Goal: Task Accomplishment & Management: Use online tool/utility

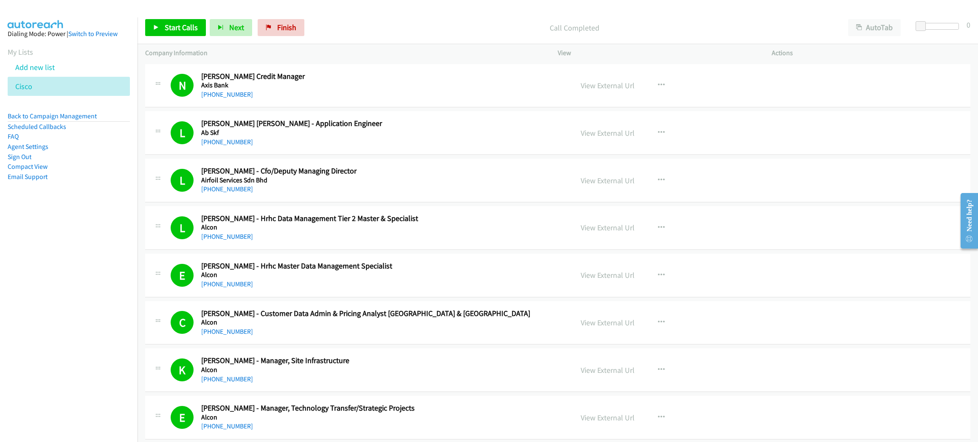
scroll to position [5115, 0]
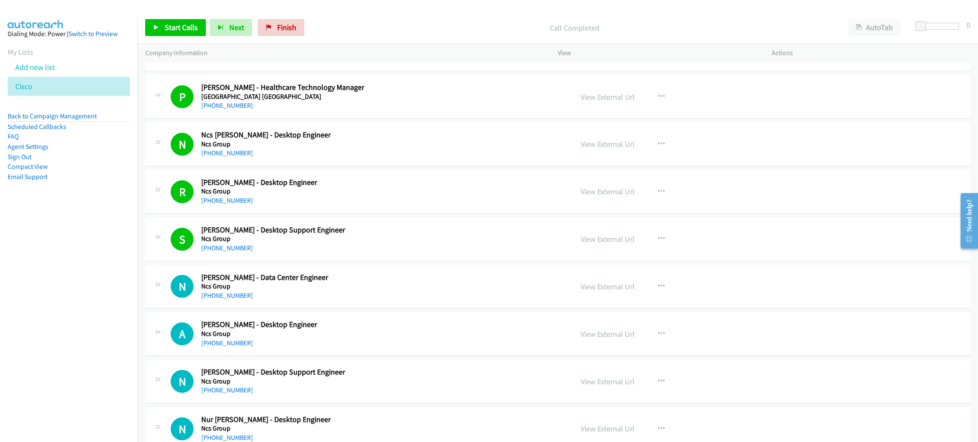
click at [80, 110] on aside "Dialing Mode: Power | Switch to Preview My Lists Add new list Cisco Back to Cam…" at bounding box center [69, 118] width 138 height 203
click at [80, 113] on link "Back to Campaign Management" at bounding box center [52, 116] width 89 height 8
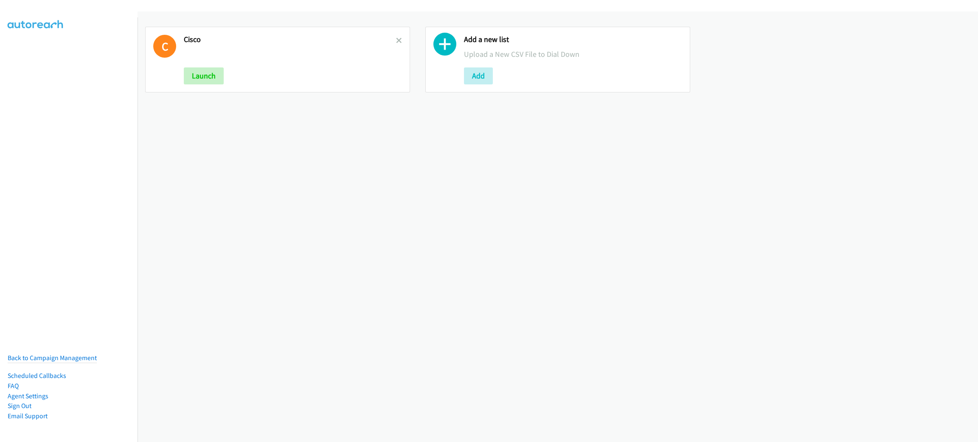
click at [391, 39] on h2 "Cisco" at bounding box center [290, 40] width 212 height 10
click at [397, 42] on icon at bounding box center [399, 41] width 6 height 6
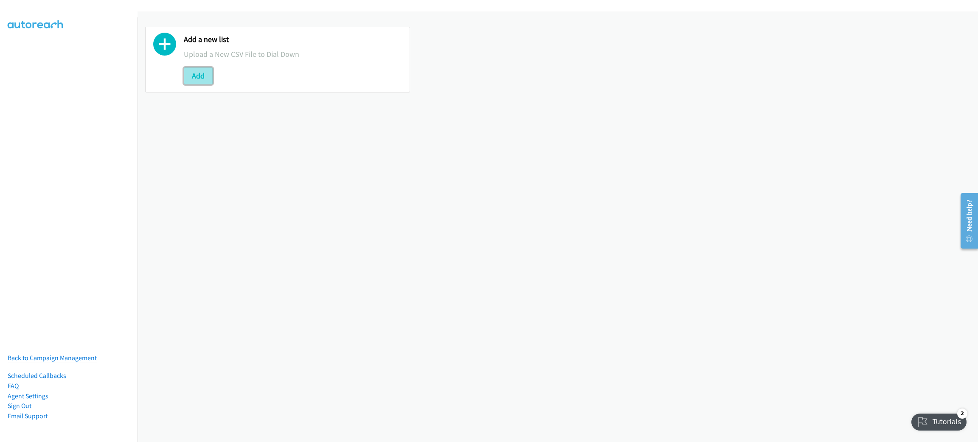
click at [207, 74] on button "Add" at bounding box center [198, 76] width 29 height 17
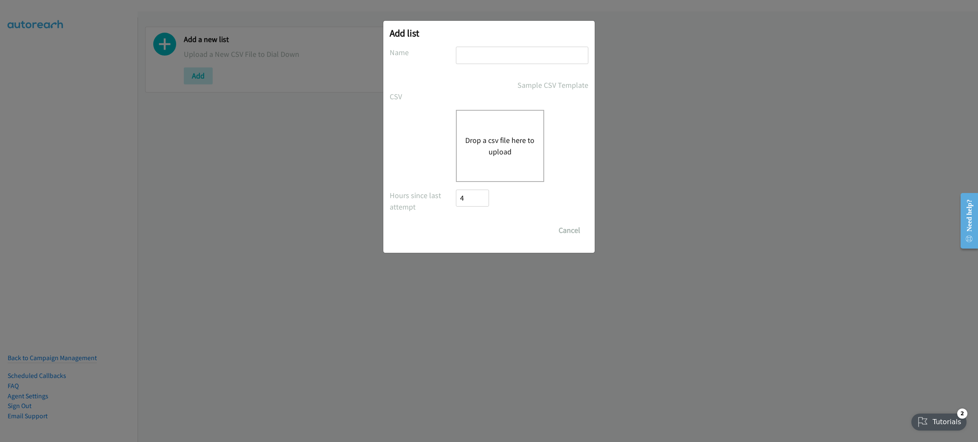
click at [494, 141] on button "Drop a csv file here to upload" at bounding box center [500, 146] width 70 height 23
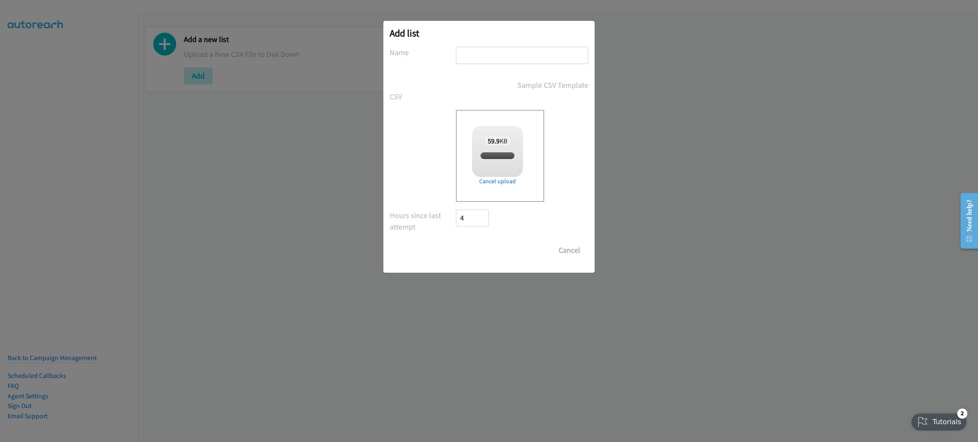
checkbox input "true"
click at [524, 58] on input "text" at bounding box center [522, 55] width 132 height 17
type input "Netapp"
click at [456, 242] on input "Save List" at bounding box center [478, 250] width 45 height 17
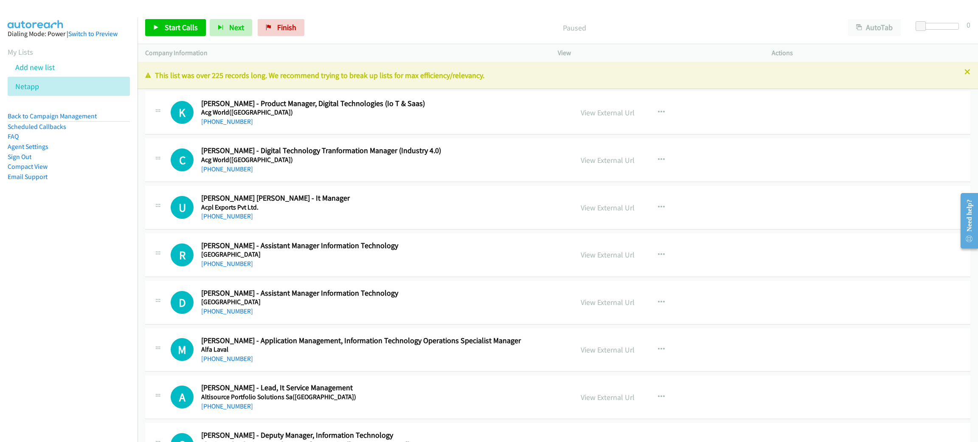
drag, startPoint x: 14, startPoint y: 242, endPoint x: 26, endPoint y: 239, distance: 13.1
click at [14, 242] on nav "Dialing Mode: Power | Switch to Preview My Lists Add new list Netapp Back to Ca…" at bounding box center [69, 238] width 138 height 442
click at [189, 32] on span "Start Calls" at bounding box center [181, 28] width 33 height 10
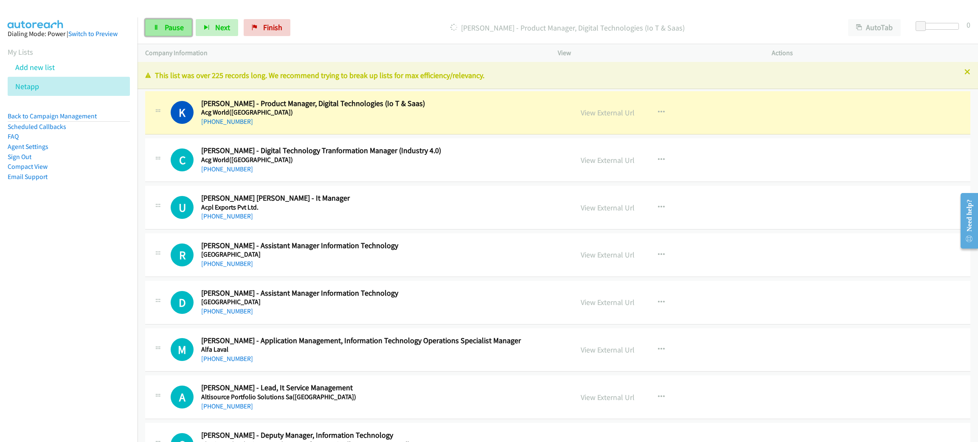
click at [180, 32] on span "Pause" at bounding box center [174, 28] width 19 height 10
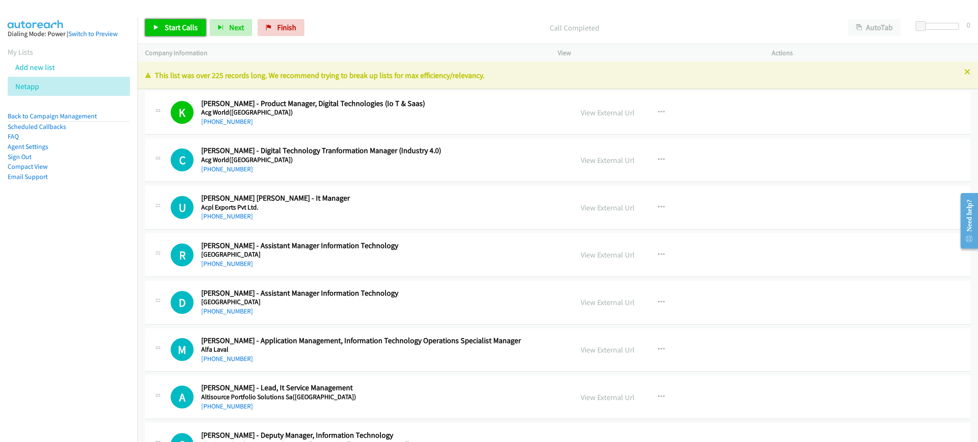
click at [194, 23] on span "Start Calls" at bounding box center [181, 28] width 33 height 10
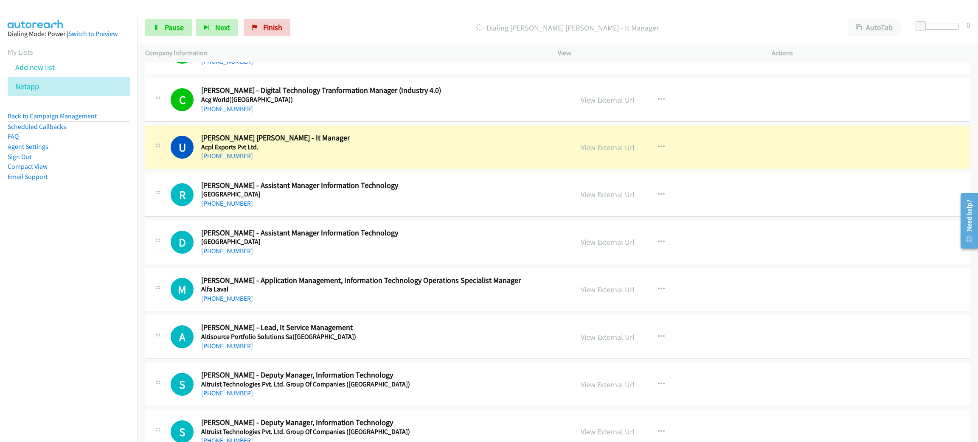
scroll to position [64, 0]
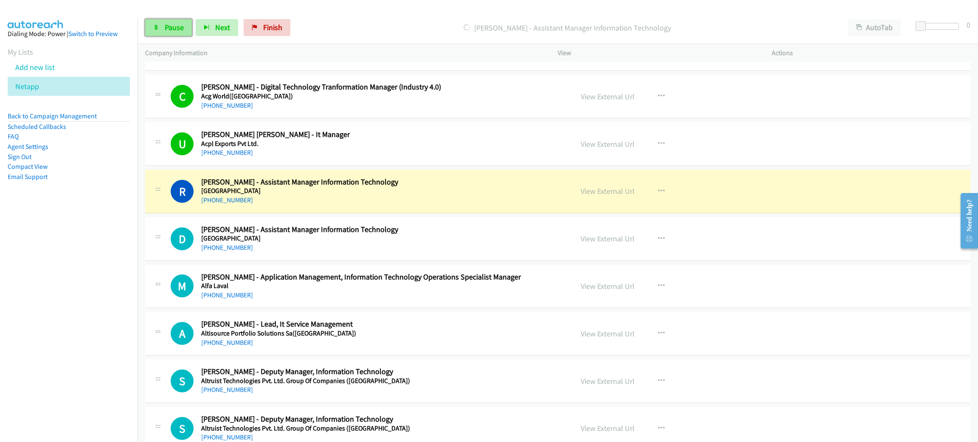
click at [172, 24] on span "Pause" at bounding box center [174, 28] width 19 height 10
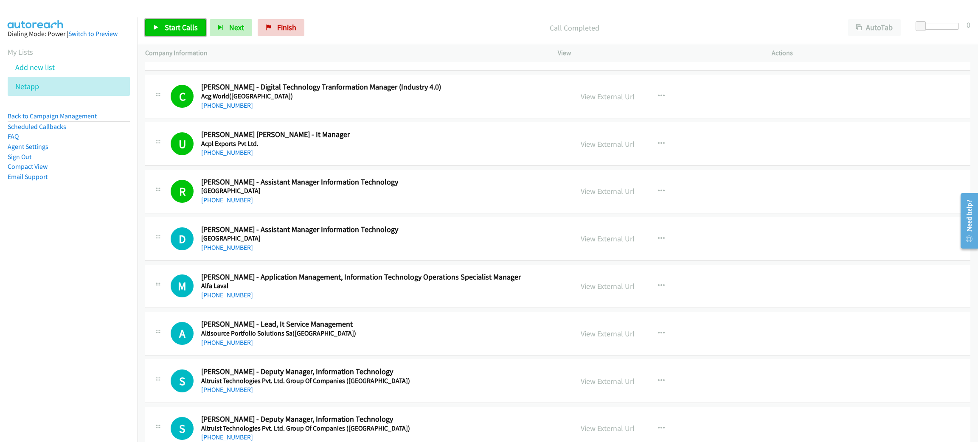
click at [179, 27] on span "Start Calls" at bounding box center [181, 28] width 33 height 10
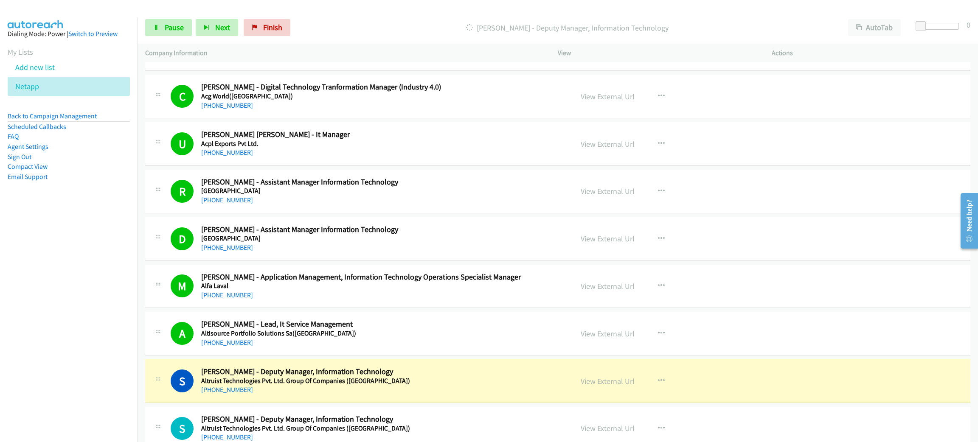
click at [78, 259] on nav "Dialing Mode: Power | Switch to Preview My Lists Add new list Netapp Back to Ca…" at bounding box center [69, 238] width 138 height 442
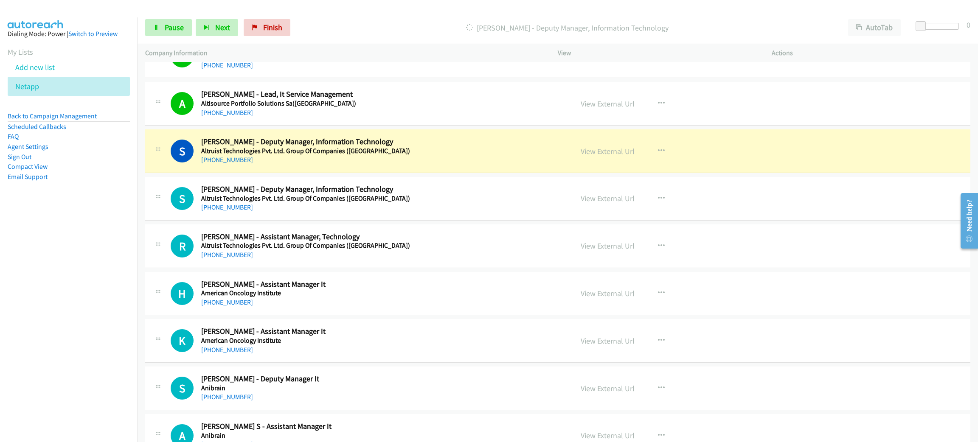
scroll to position [318, 0]
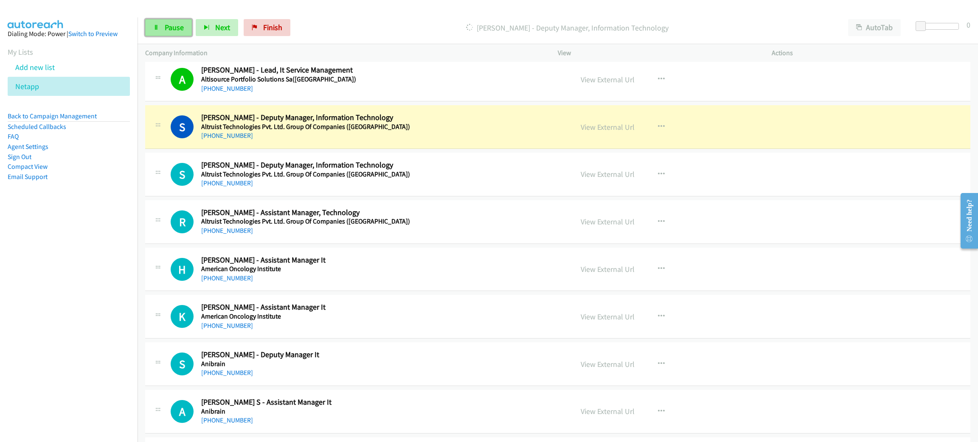
click at [178, 33] on link "Pause" at bounding box center [168, 27] width 47 height 17
click at [464, 137] on div "+91 99494 02902" at bounding box center [381, 136] width 360 height 10
click at [582, 129] on link "View External Url" at bounding box center [608, 127] width 54 height 10
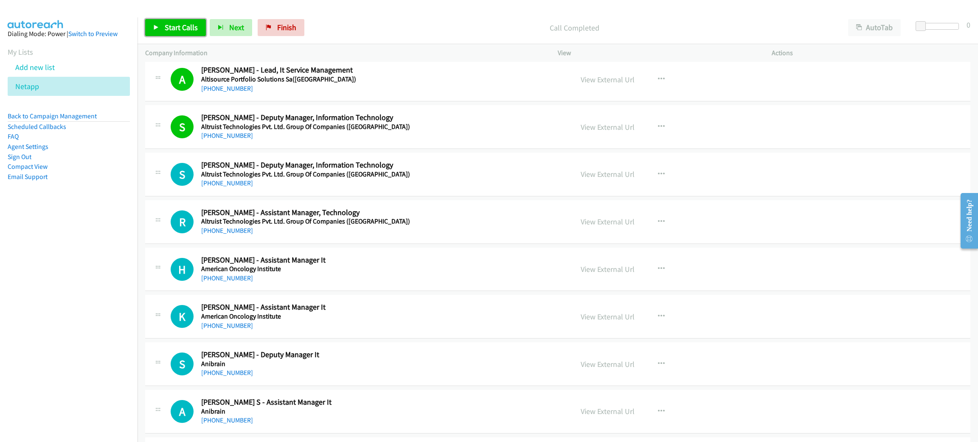
click at [181, 24] on span "Start Calls" at bounding box center [181, 28] width 33 height 10
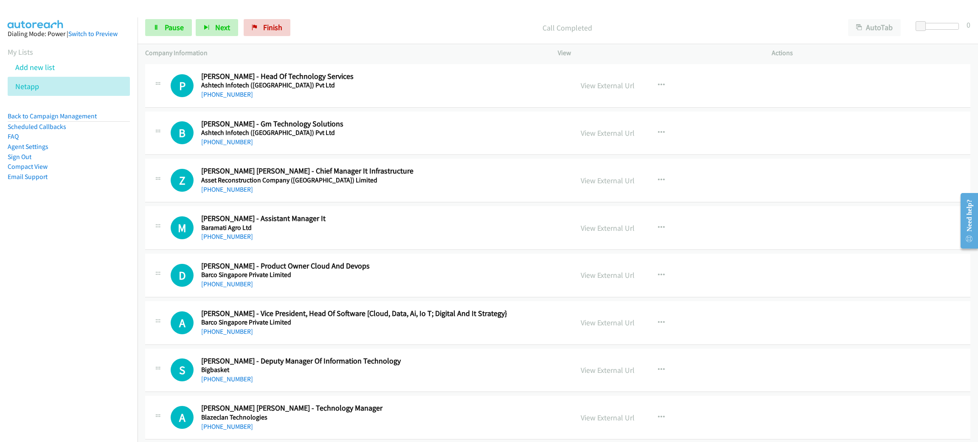
scroll to position [636, 0]
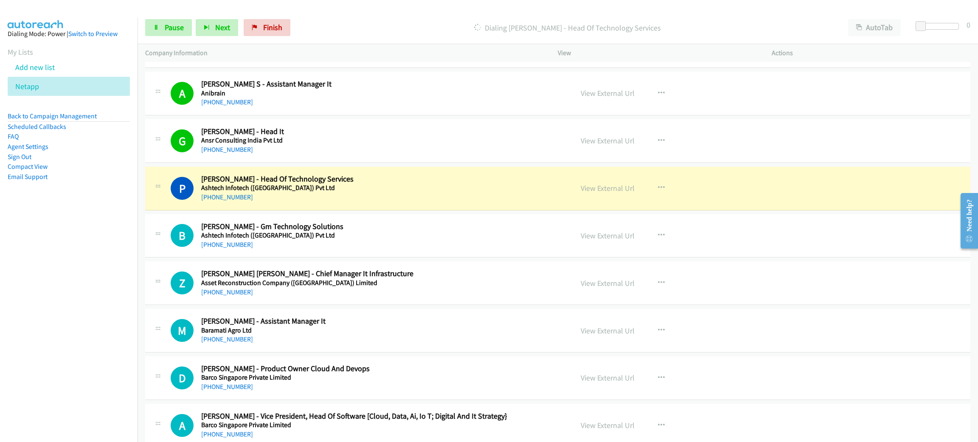
click at [432, 181] on h2 "Prasad Potdar - Head Of Technology Services" at bounding box center [381, 179] width 360 height 10
click at [626, 189] on link "View External Url" at bounding box center [608, 188] width 54 height 10
click at [187, 26] on link "Pause" at bounding box center [168, 27] width 47 height 17
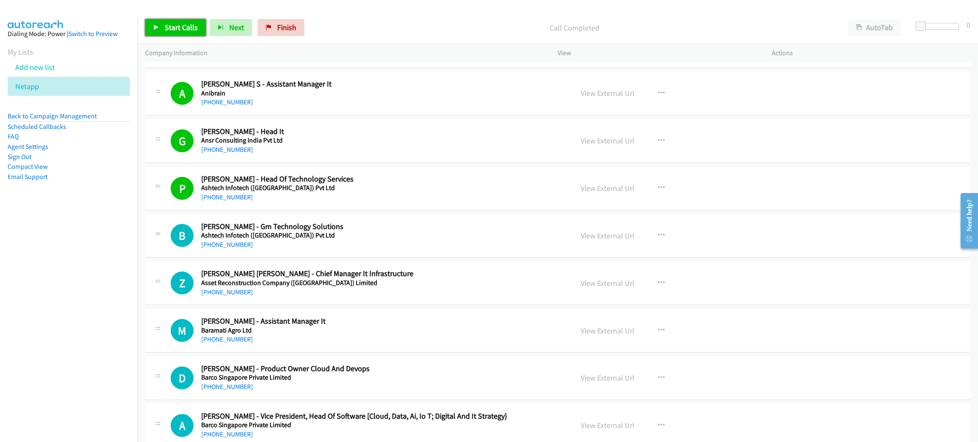
click at [175, 21] on link "Start Calls" at bounding box center [175, 27] width 61 height 17
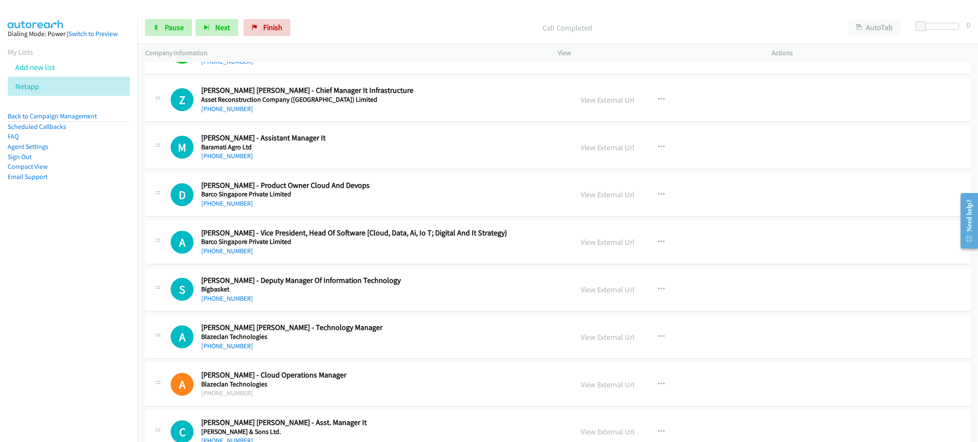
scroll to position [827, 0]
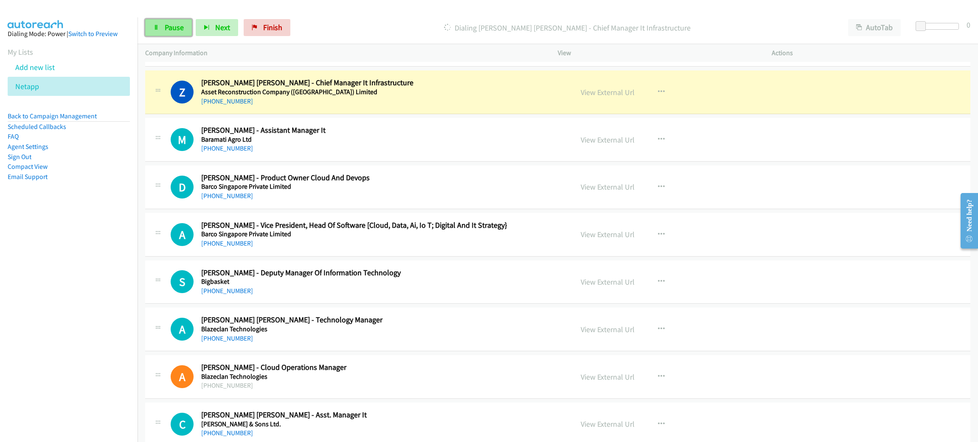
click at [176, 25] on span "Pause" at bounding box center [174, 28] width 19 height 10
click at [594, 91] on link "View External Url" at bounding box center [608, 92] width 54 height 10
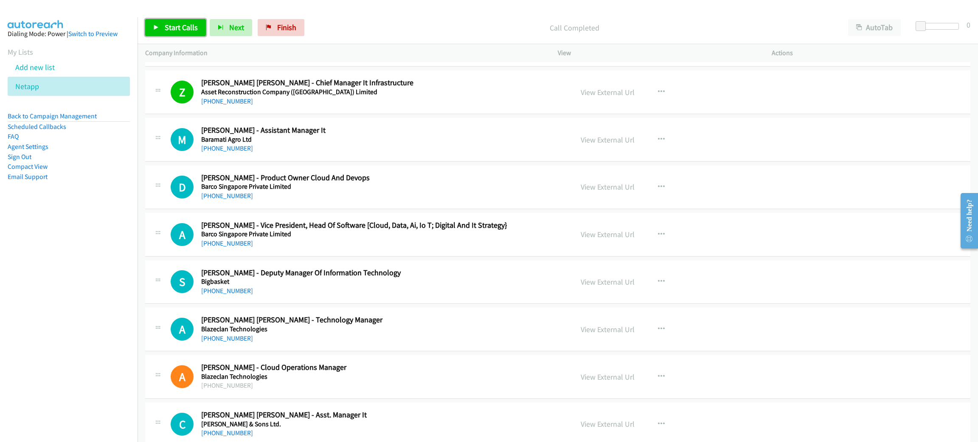
click at [166, 32] on span "Start Calls" at bounding box center [181, 28] width 33 height 10
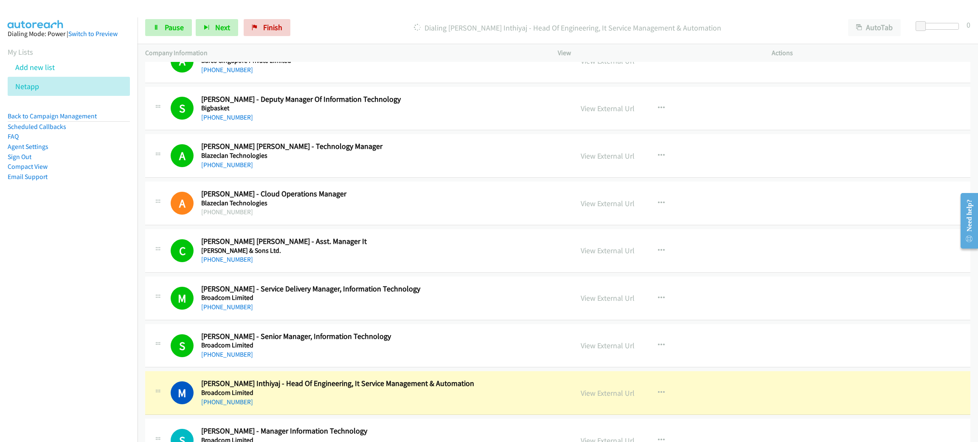
scroll to position [1273, 0]
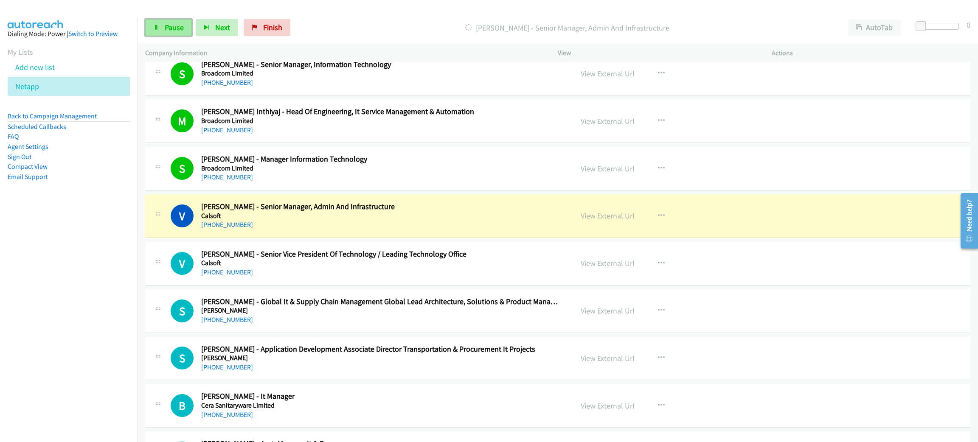
click at [172, 31] on span "Pause" at bounding box center [174, 28] width 19 height 10
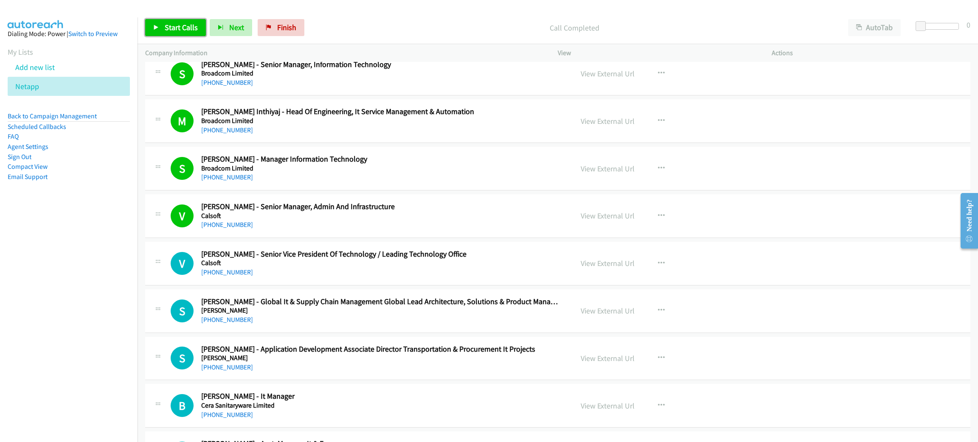
click at [160, 29] on link "Start Calls" at bounding box center [175, 27] width 61 height 17
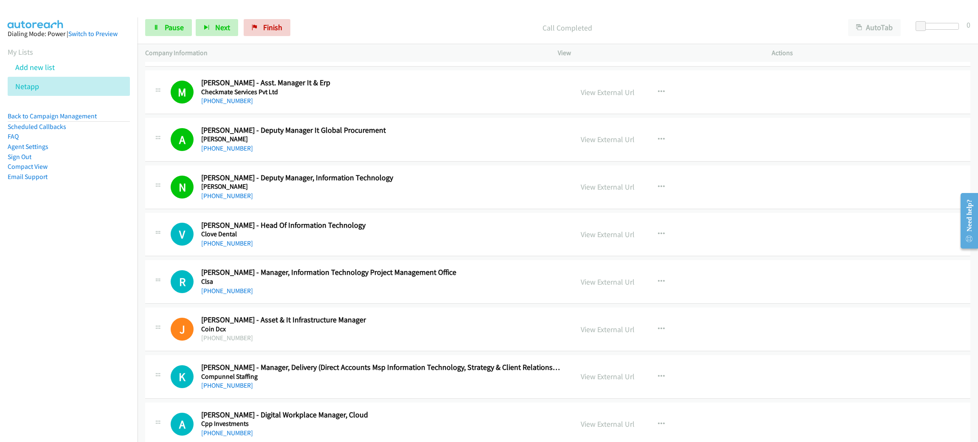
scroll to position [1655, 0]
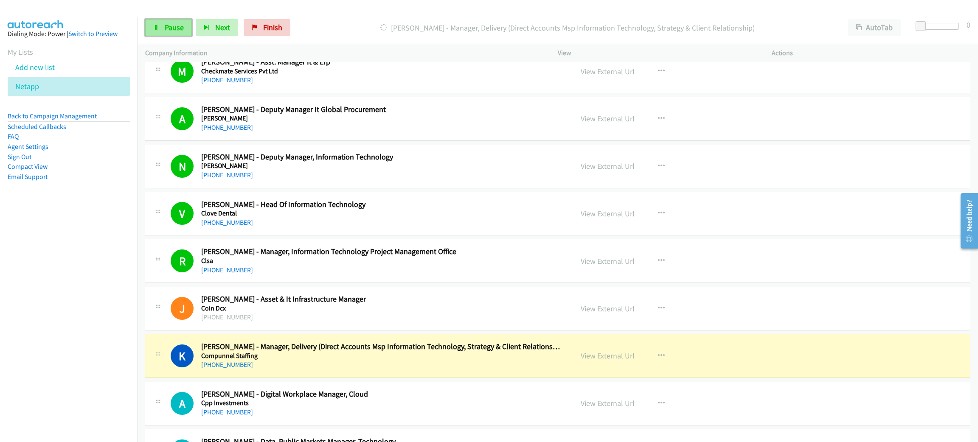
click at [177, 28] on span "Pause" at bounding box center [174, 28] width 19 height 10
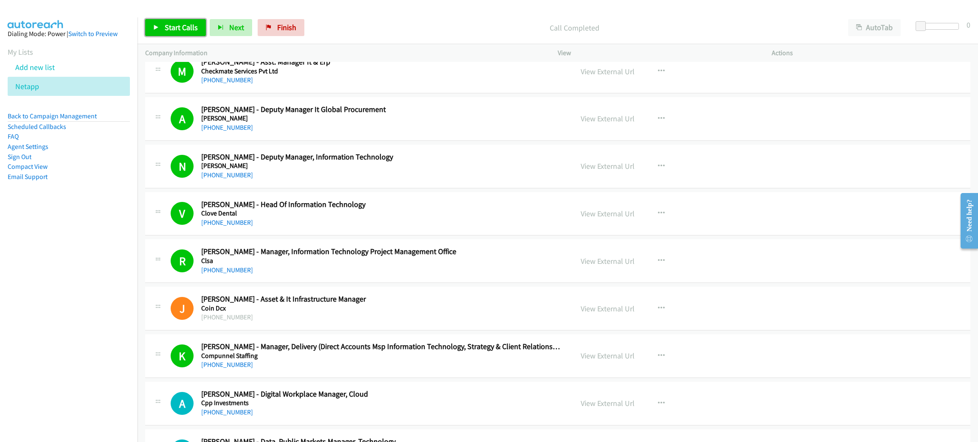
click at [195, 20] on link "Start Calls" at bounding box center [175, 27] width 61 height 17
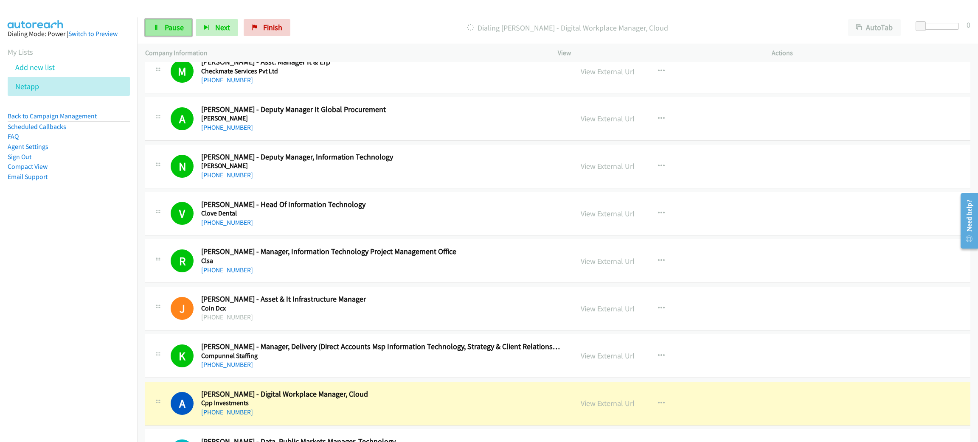
click at [174, 29] on span "Pause" at bounding box center [174, 28] width 19 height 10
click at [175, 28] on span "Start Calls" at bounding box center [181, 28] width 33 height 10
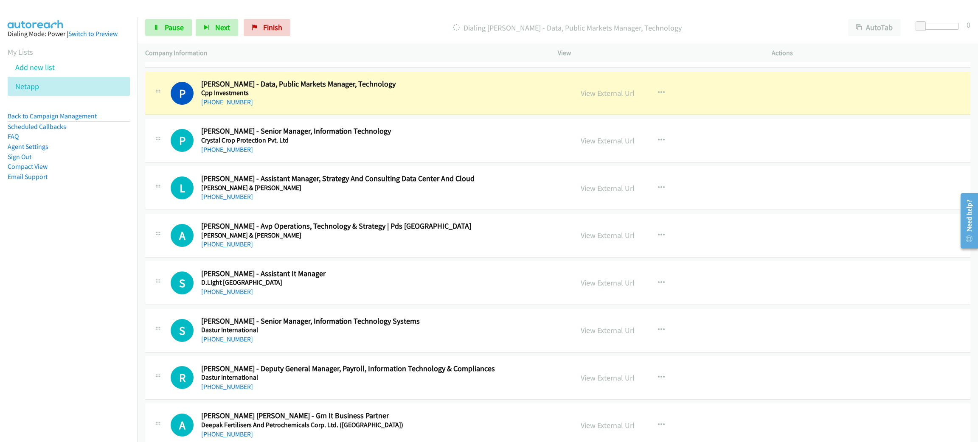
scroll to position [1974, 0]
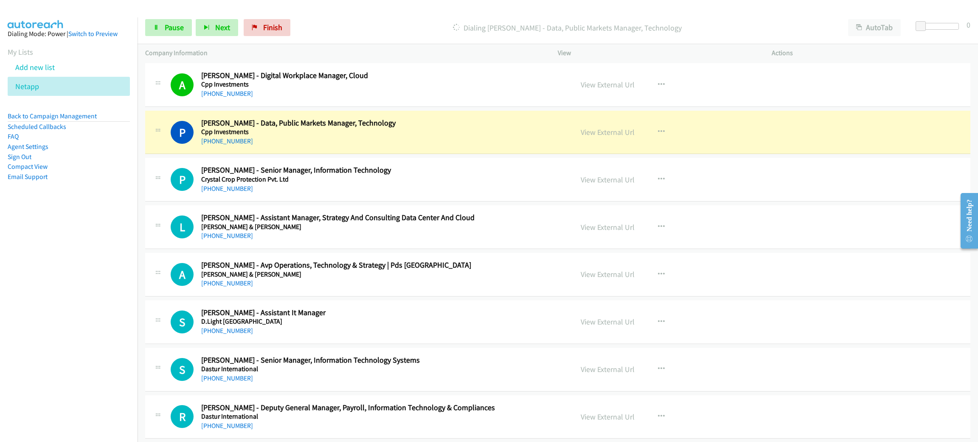
click at [445, 128] on h2 "Pranav Gandhi - Data, Public Markets Manager, Technology" at bounding box center [381, 123] width 360 height 10
click at [605, 137] on link "View External Url" at bounding box center [608, 132] width 54 height 10
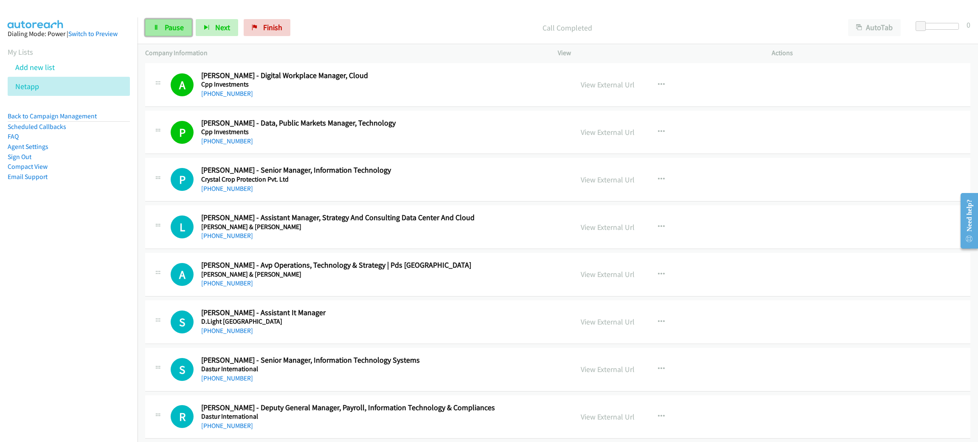
click at [173, 28] on span "Pause" at bounding box center [174, 28] width 19 height 10
click at [152, 29] on link "Start Calls" at bounding box center [175, 27] width 61 height 17
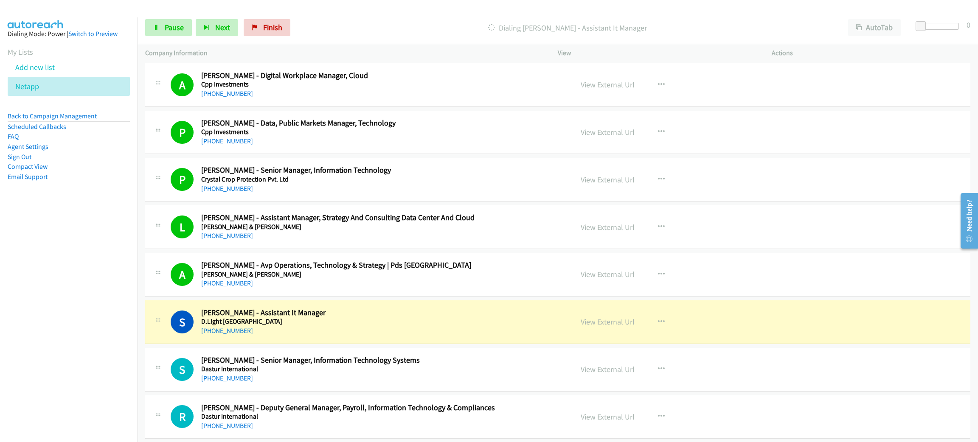
click at [450, 19] on div "Dialing Sunny Kishore - Assistant It Manager" at bounding box center [567, 27] width 546 height 17
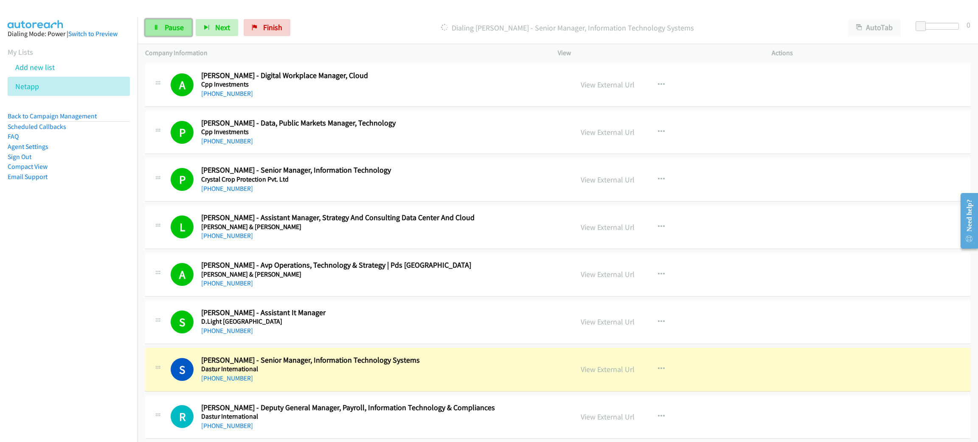
click at [186, 23] on link "Pause" at bounding box center [168, 27] width 47 height 17
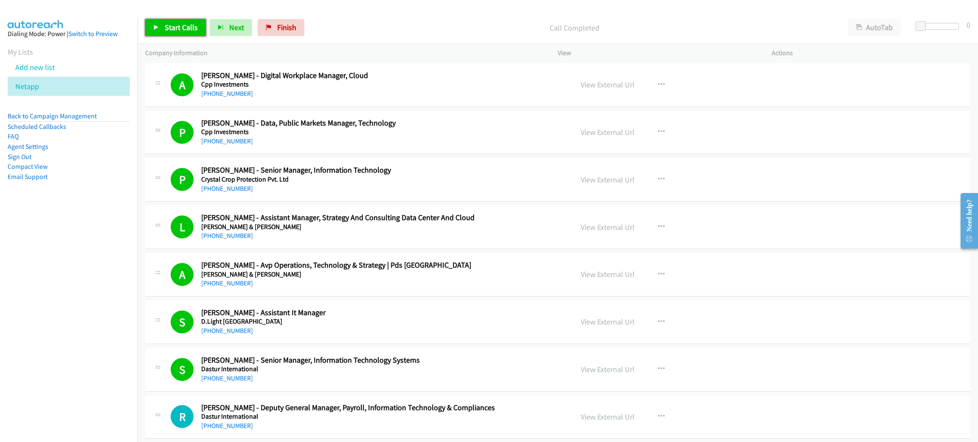
click at [177, 23] on span "Start Calls" at bounding box center [181, 28] width 33 height 10
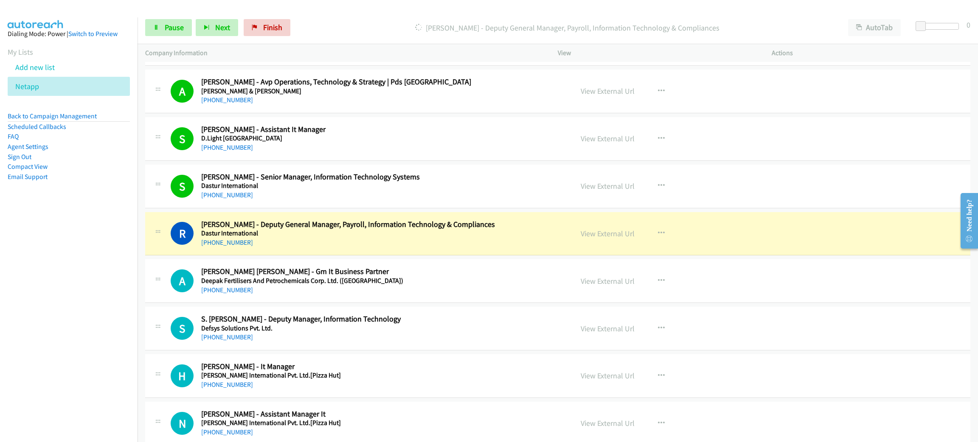
scroll to position [2292, 0]
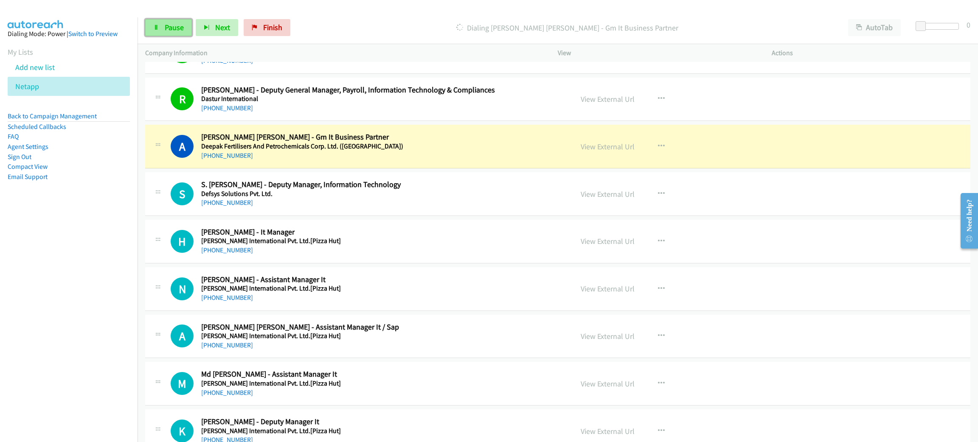
click at [175, 19] on link "Pause" at bounding box center [168, 27] width 47 height 17
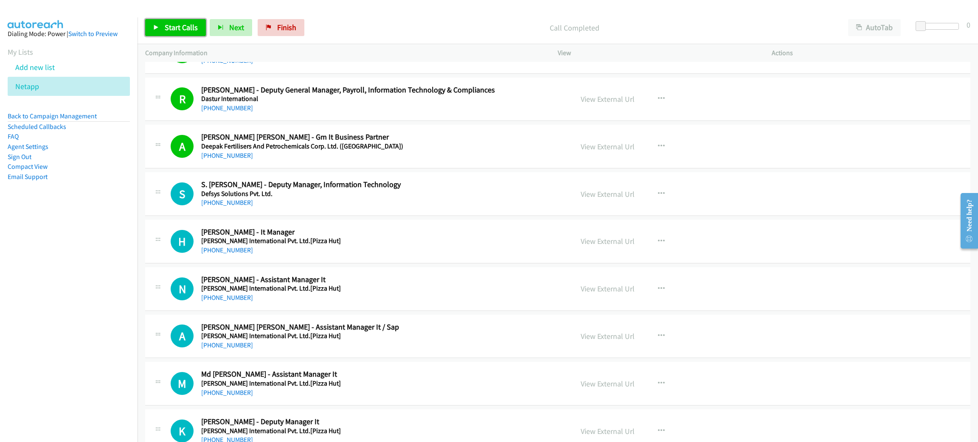
click at [184, 30] on span "Start Calls" at bounding box center [181, 28] width 33 height 10
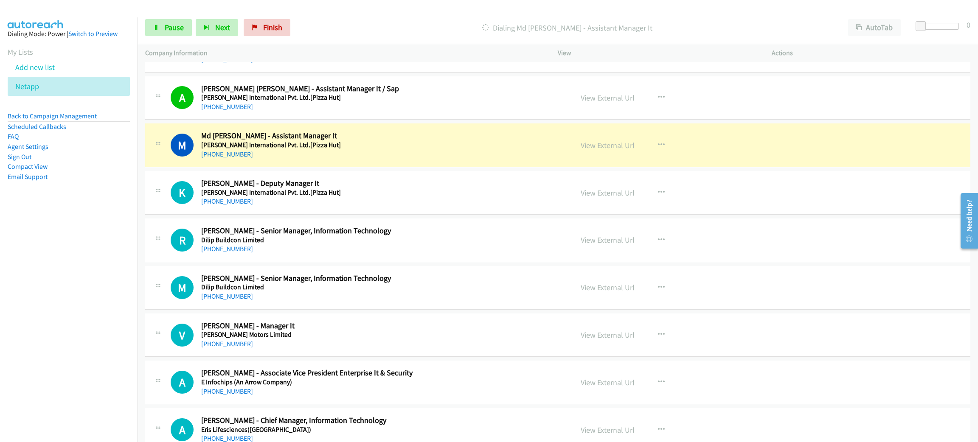
scroll to position [2547, 0]
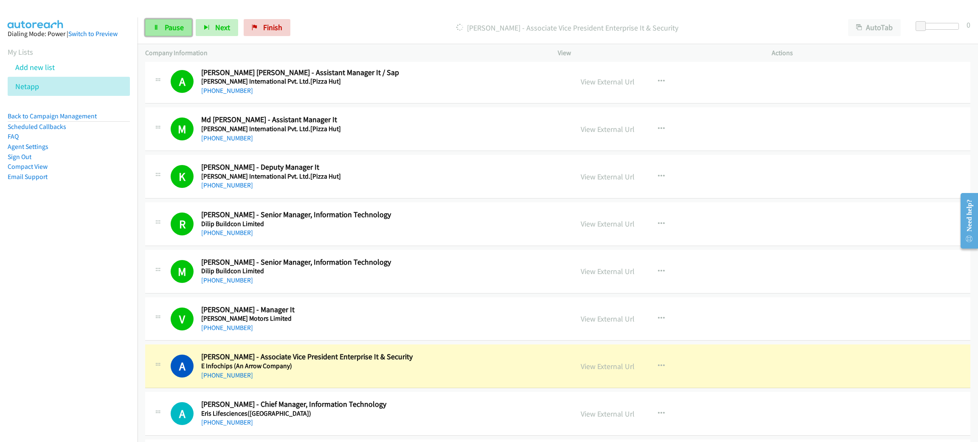
click at [157, 34] on link "Pause" at bounding box center [168, 27] width 47 height 17
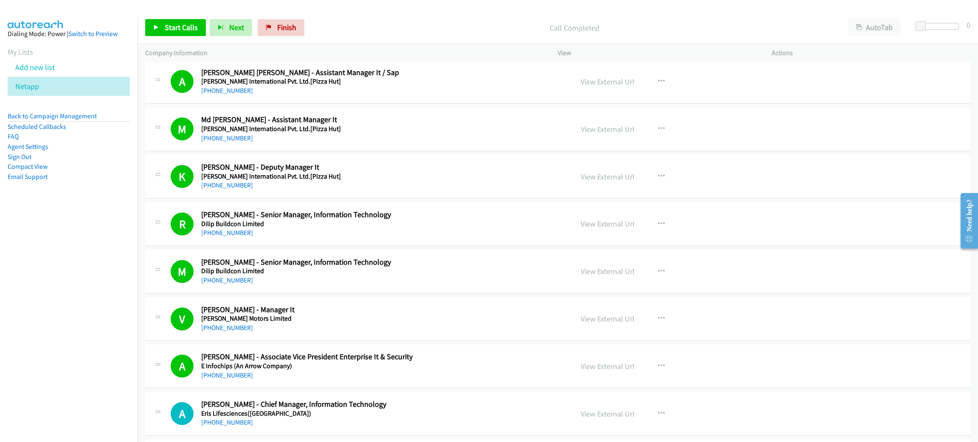
click at [847, 391] on td "A Callback Scheduled Anish Sharma - Associate Vice President Enterprise It & Se…" at bounding box center [558, 367] width 841 height 48
drag, startPoint x: 847, startPoint y: 394, endPoint x: 179, endPoint y: 32, distance: 759.5
click at [179, 32] on span "Start Calls" at bounding box center [181, 28] width 33 height 10
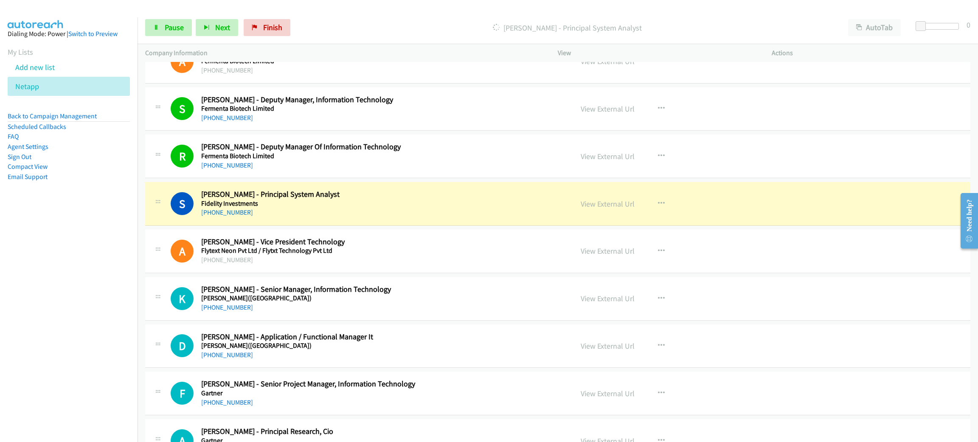
scroll to position [3056, 0]
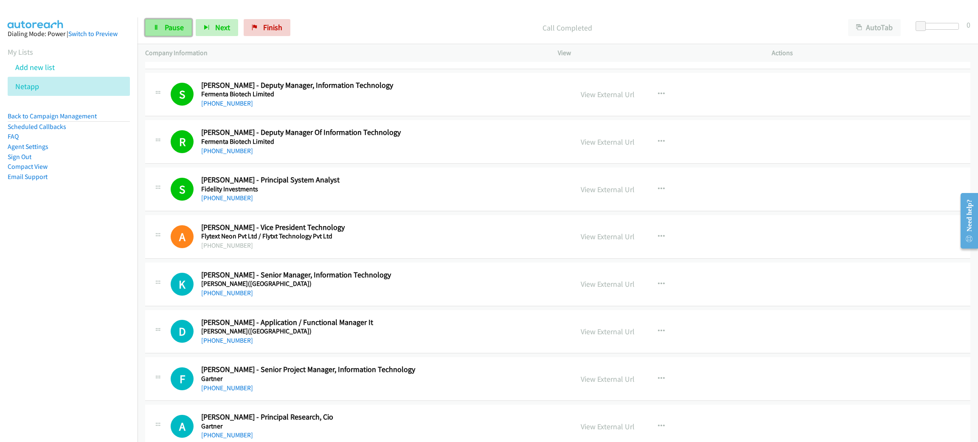
click at [161, 23] on link "Pause" at bounding box center [168, 27] width 47 height 17
click at [172, 31] on span "Start Calls" at bounding box center [181, 28] width 33 height 10
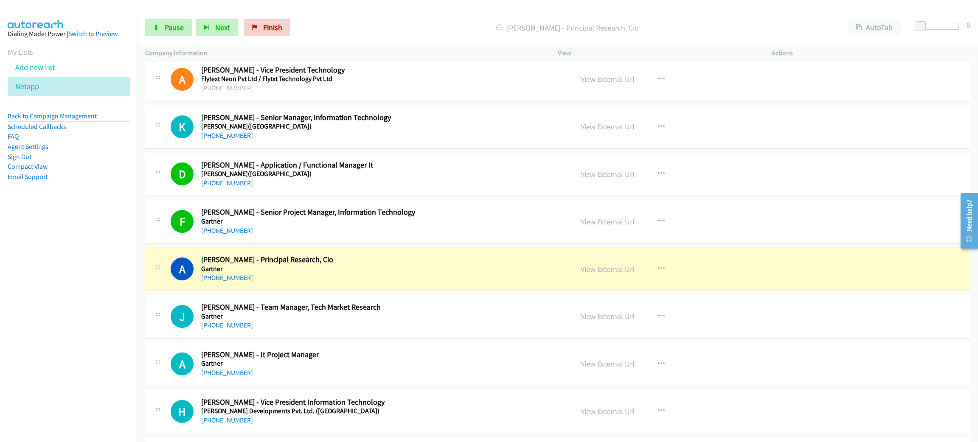
scroll to position [3375, 0]
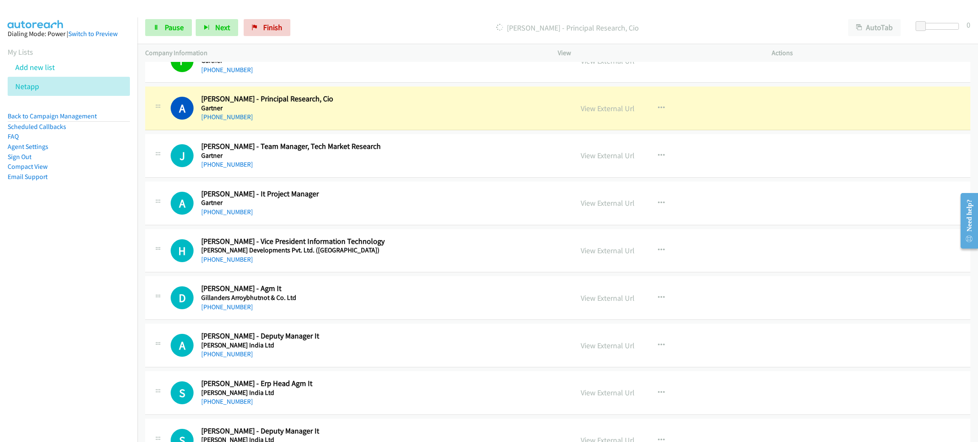
click at [409, 104] on h2 "Akshat Makhija - Principal Research, Cio" at bounding box center [381, 99] width 360 height 10
click at [605, 113] on link "View External Url" at bounding box center [608, 109] width 54 height 10
click at [174, 29] on span "Pause" at bounding box center [174, 28] width 19 height 10
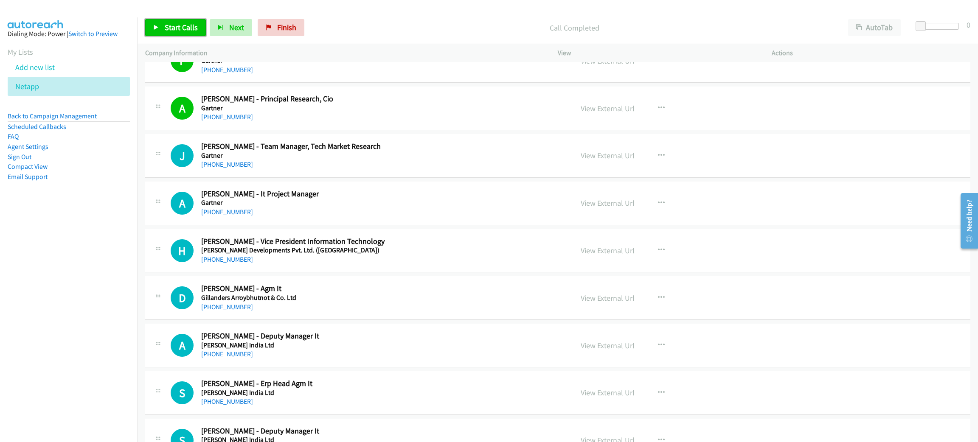
click at [174, 29] on span "Start Calls" at bounding box center [181, 28] width 33 height 10
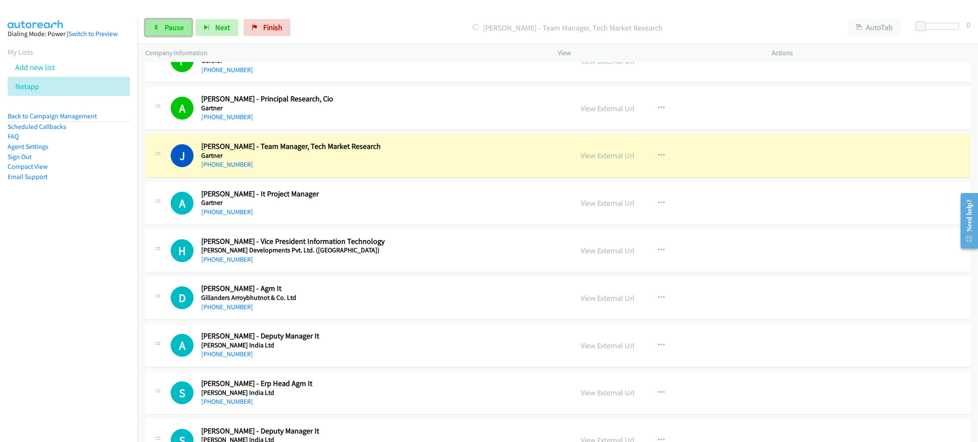
click at [170, 24] on span "Pause" at bounding box center [174, 28] width 19 height 10
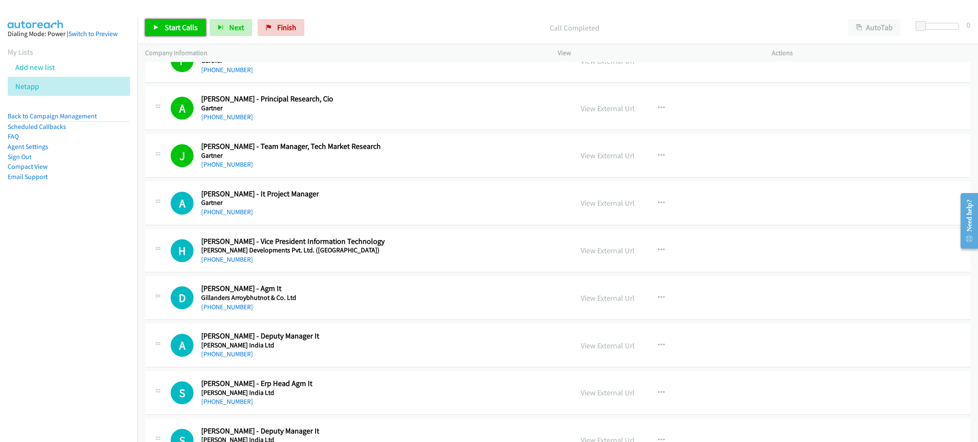
click at [153, 24] on link "Start Calls" at bounding box center [175, 27] width 61 height 17
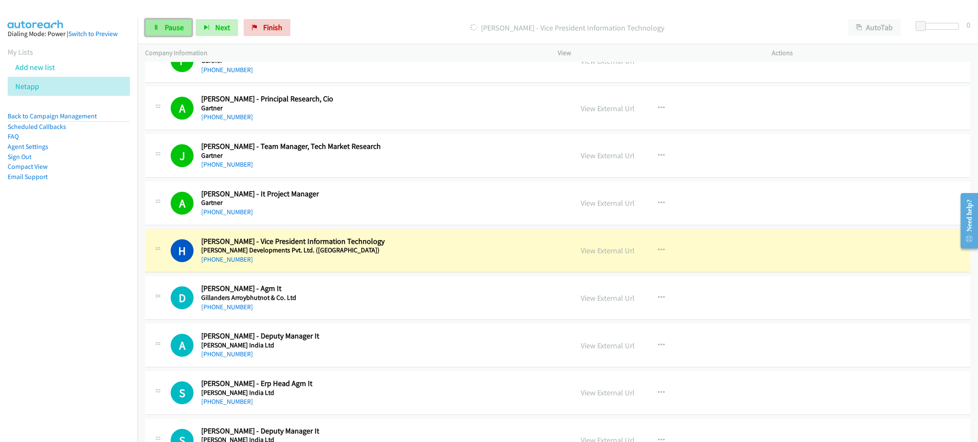
click at [153, 24] on link "Pause" at bounding box center [168, 27] width 47 height 17
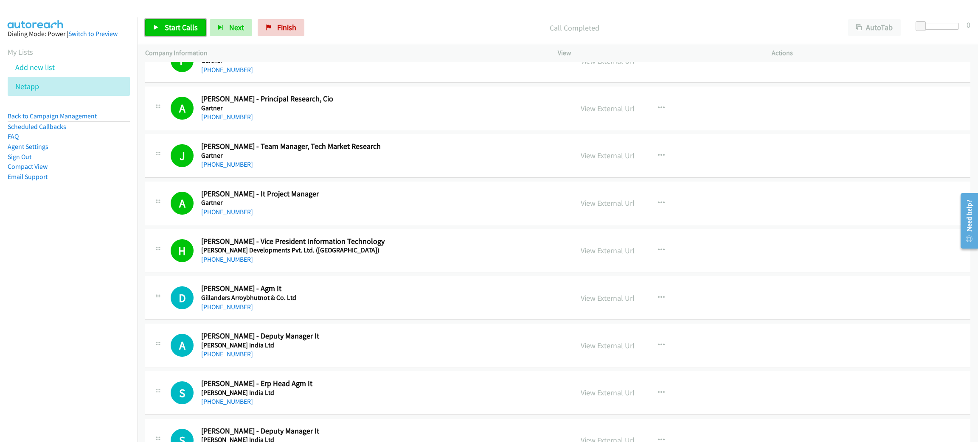
click at [169, 29] on span "Start Calls" at bounding box center [181, 28] width 33 height 10
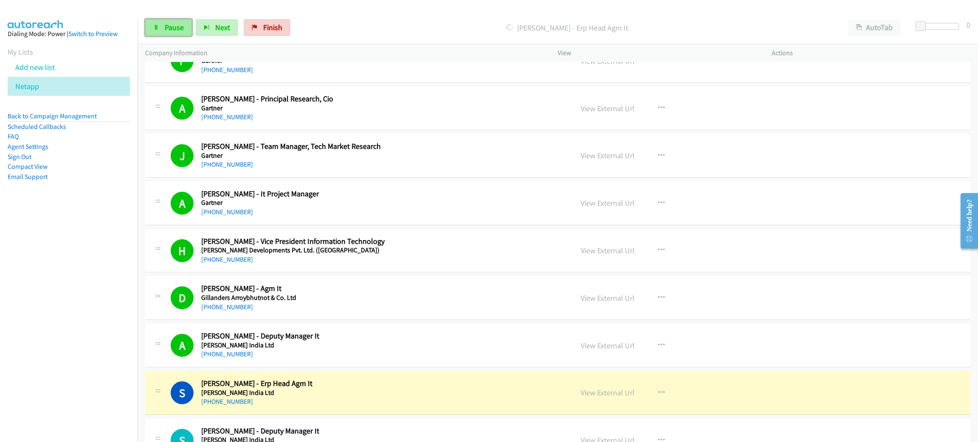
click at [184, 33] on link "Pause" at bounding box center [168, 27] width 47 height 17
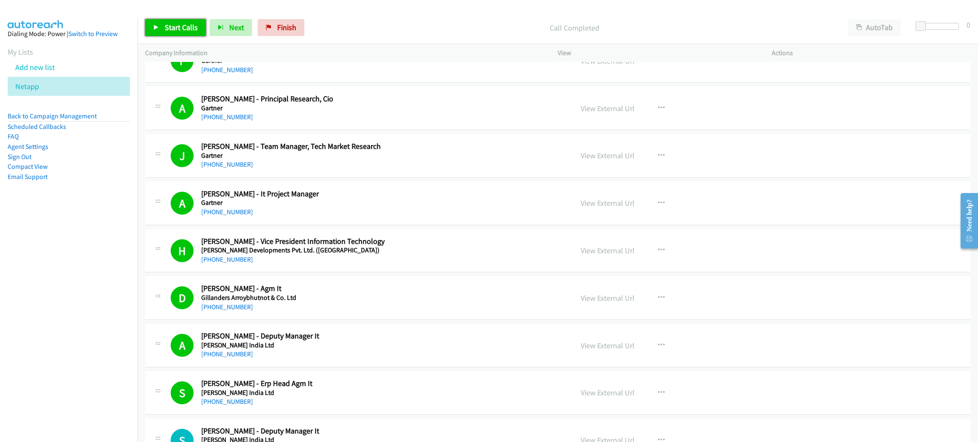
click at [169, 26] on span "Start Calls" at bounding box center [181, 28] width 33 height 10
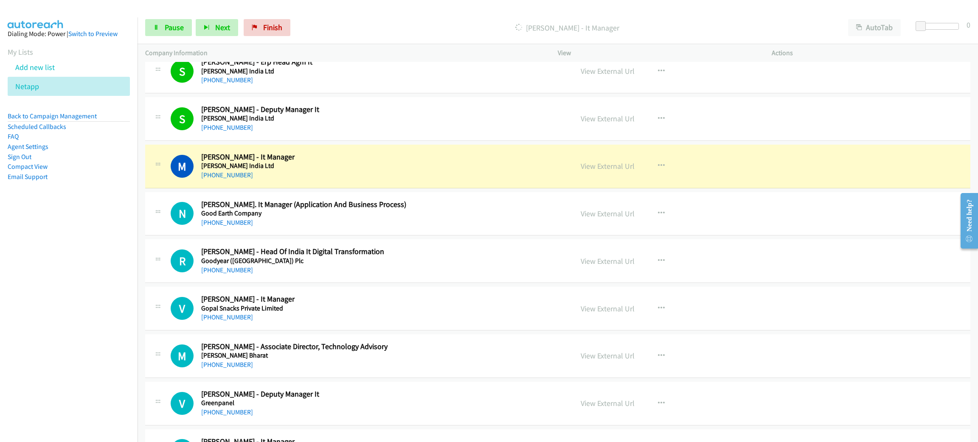
scroll to position [3693, 0]
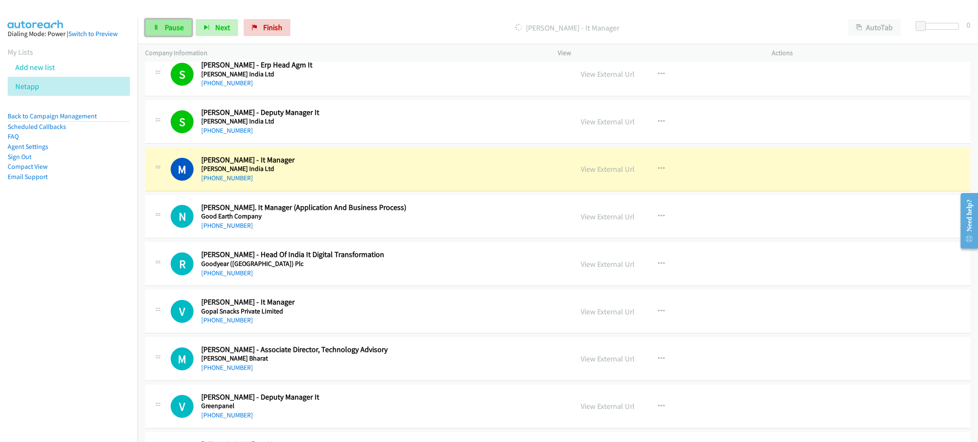
click at [181, 25] on span "Pause" at bounding box center [174, 28] width 19 height 10
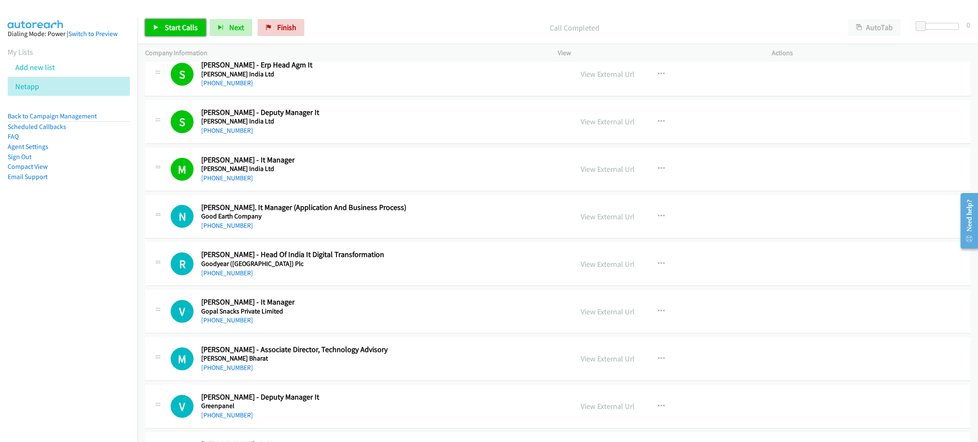
click at [176, 26] on span "Start Calls" at bounding box center [181, 28] width 33 height 10
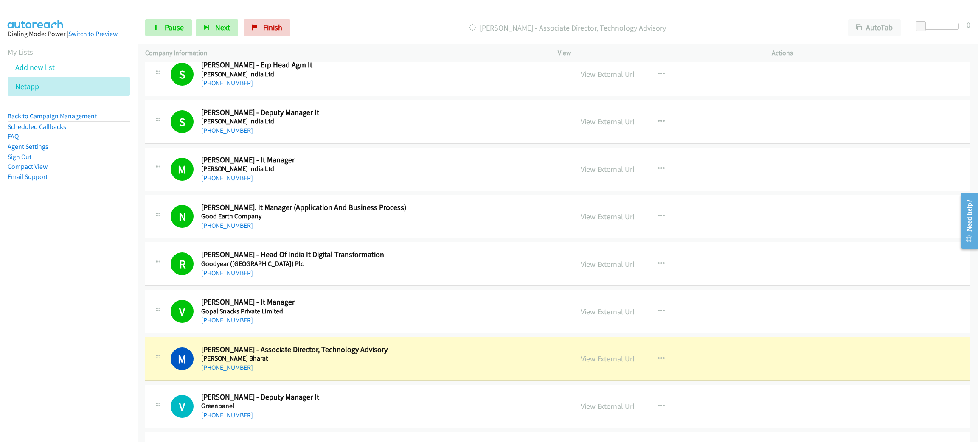
click at [379, 363] on h5 "Grant Thornton Bharat" at bounding box center [381, 358] width 360 height 8
click at [585, 363] on link "View External Url" at bounding box center [608, 359] width 54 height 10
click at [180, 32] on span "Pause" at bounding box center [174, 28] width 19 height 10
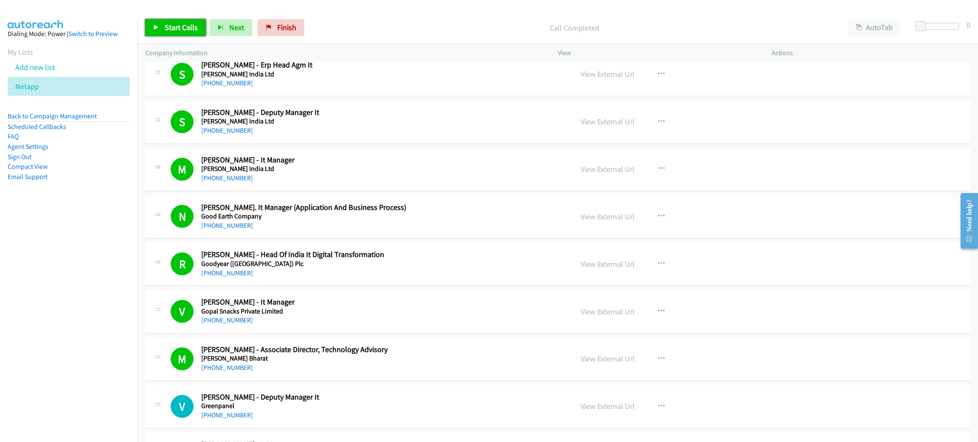
click at [179, 29] on span "Start Calls" at bounding box center [181, 28] width 33 height 10
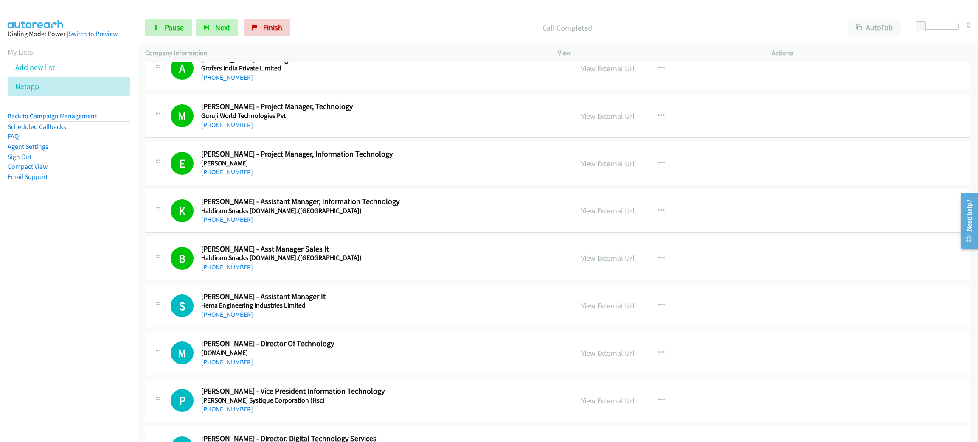
scroll to position [4139, 0]
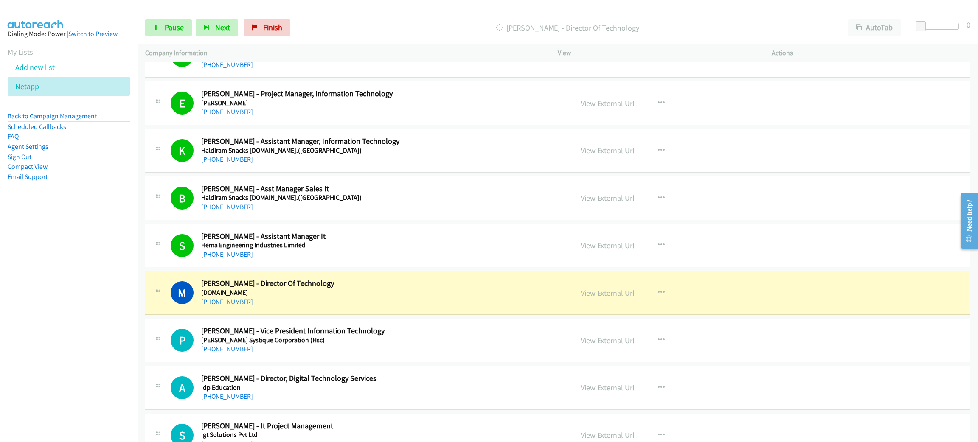
drag, startPoint x: 475, startPoint y: 124, endPoint x: 468, endPoint y: 419, distance: 294.7
drag, startPoint x: 468, startPoint y: 419, endPoint x: 409, endPoint y: 304, distance: 129.3
click at [165, 24] on span "Pause" at bounding box center [174, 28] width 19 height 10
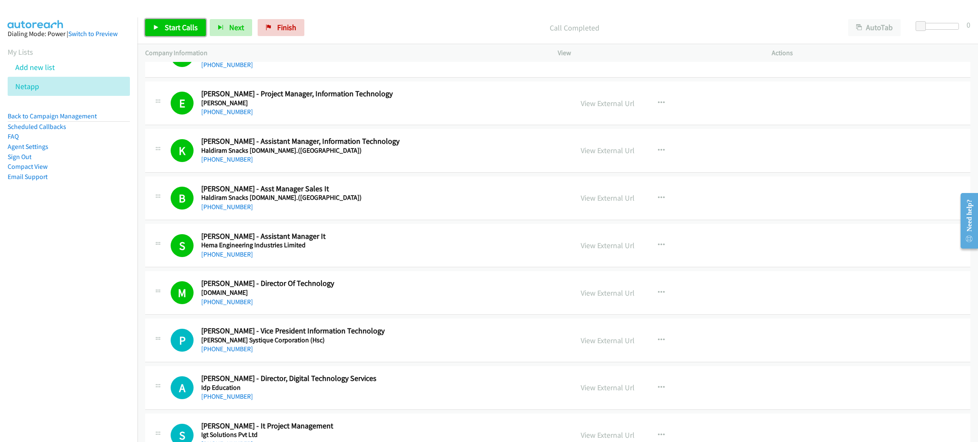
click at [165, 24] on span "Start Calls" at bounding box center [181, 28] width 33 height 10
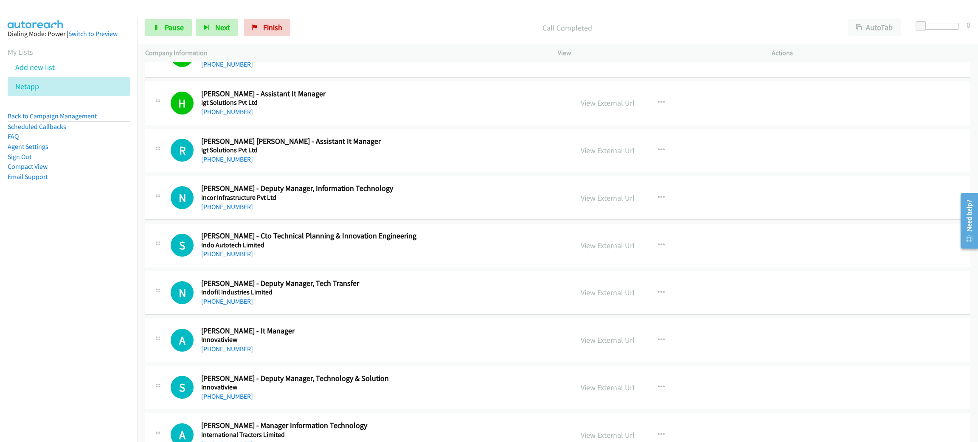
scroll to position [4521, 0]
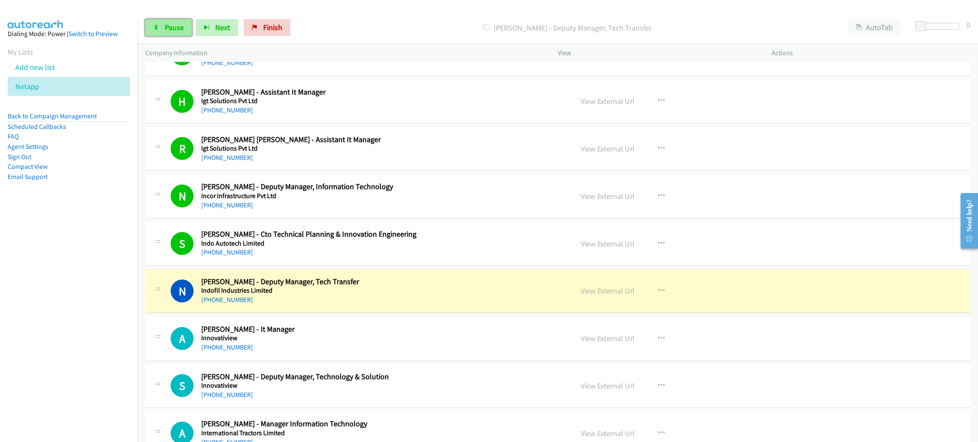
click at [180, 30] on span "Pause" at bounding box center [174, 28] width 19 height 10
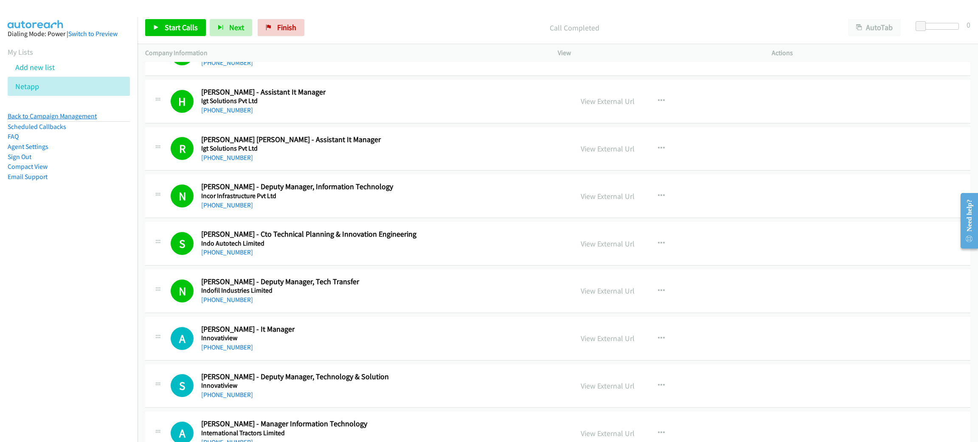
click at [73, 114] on link "Back to Campaign Management" at bounding box center [52, 116] width 89 height 8
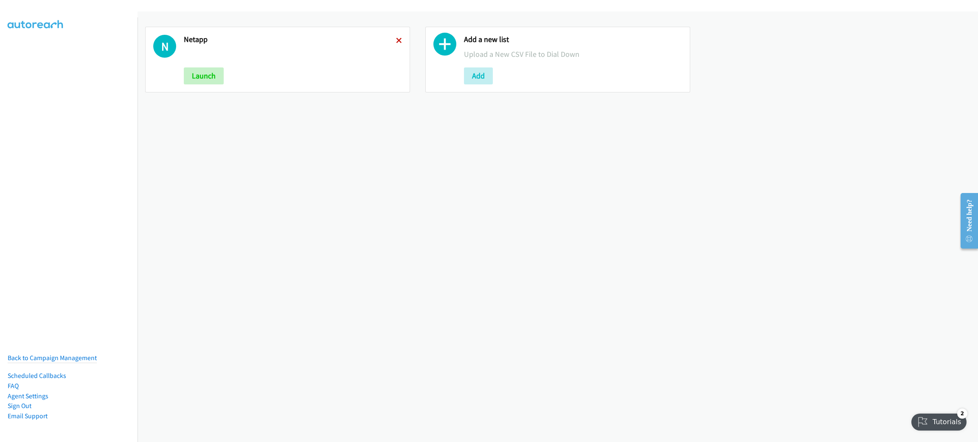
click at [398, 40] on icon at bounding box center [399, 41] width 6 height 6
click at [197, 83] on button "Add" at bounding box center [198, 76] width 29 height 17
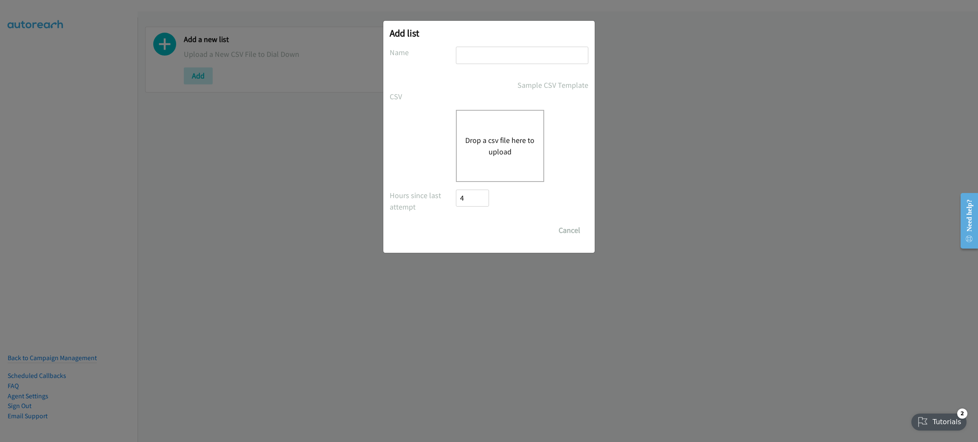
click at [499, 132] on div "Drop a csv file here to upload" at bounding box center [500, 146] width 88 height 72
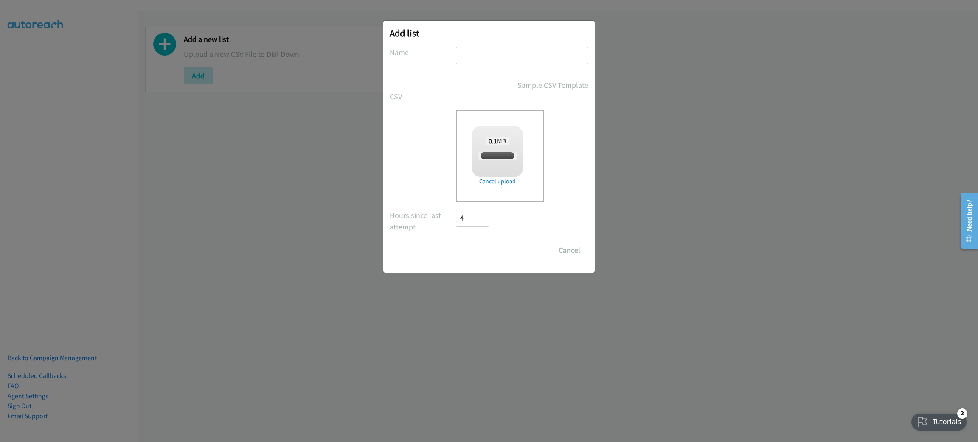
click at [471, 54] on input "text" at bounding box center [522, 55] width 132 height 17
checkbox input "true"
type input "Netapp"
click at [485, 247] on input "Save List" at bounding box center [478, 250] width 45 height 17
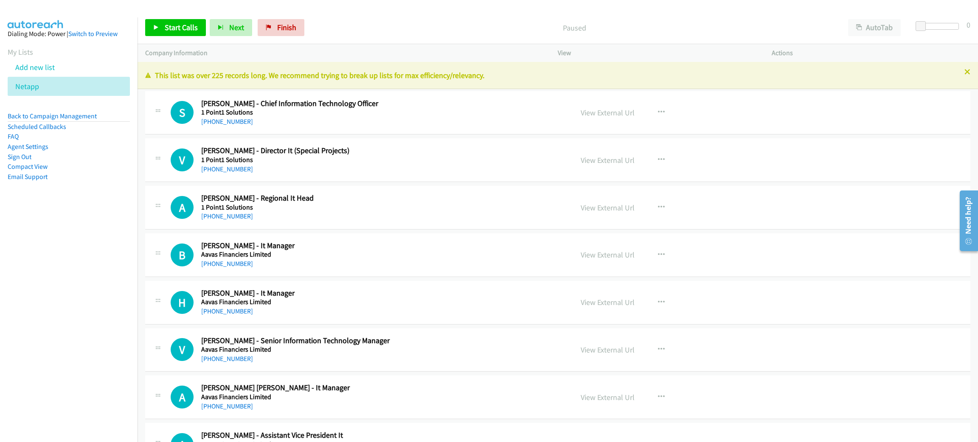
click at [200, 19] on div "Start Calls Pause Next Finish" at bounding box center [226, 27] width 163 height 17
click at [198, 20] on link "Start Calls" at bounding box center [175, 27] width 61 height 17
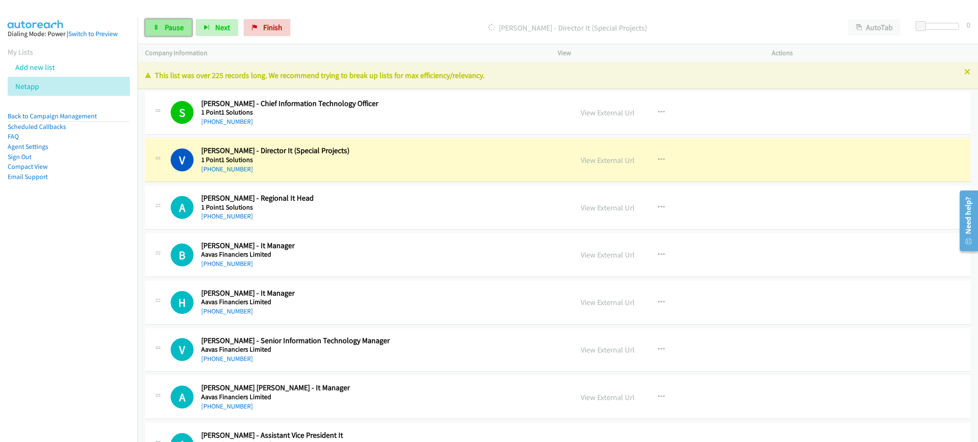
click at [168, 30] on span "Pause" at bounding box center [174, 28] width 19 height 10
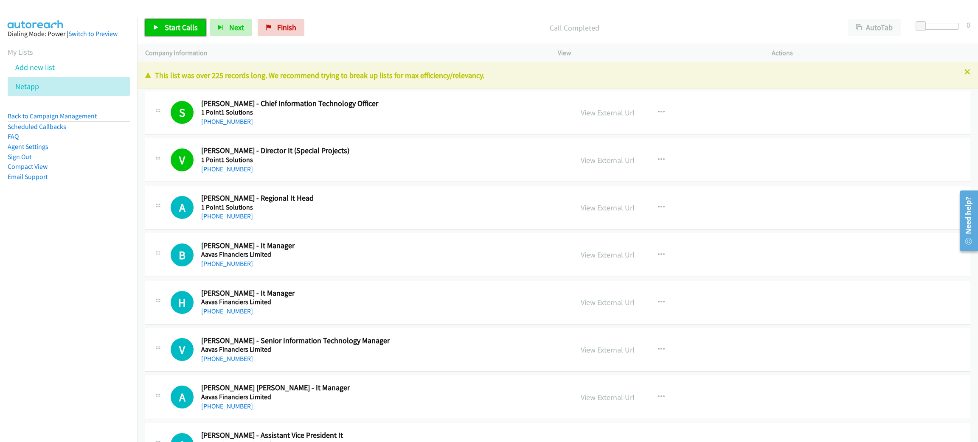
click at [185, 34] on link "Start Calls" at bounding box center [175, 27] width 61 height 17
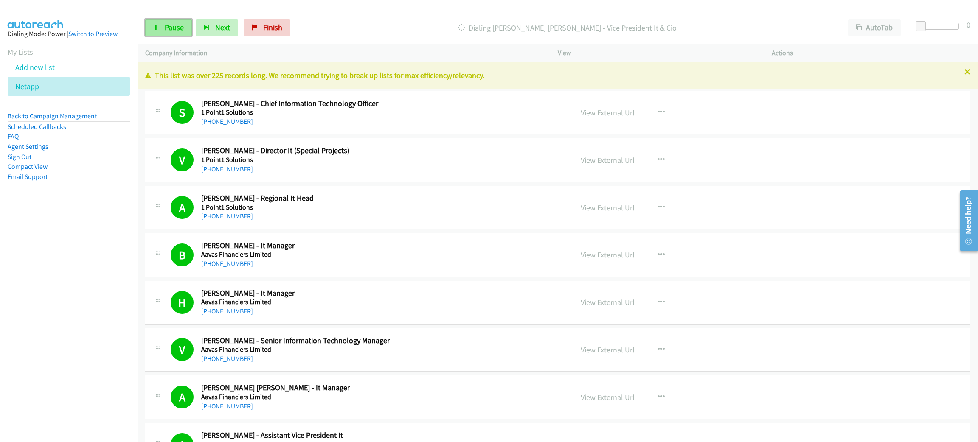
click at [180, 24] on span "Pause" at bounding box center [174, 28] width 19 height 10
click at [195, 27] on span "Start Calls" at bounding box center [181, 28] width 33 height 10
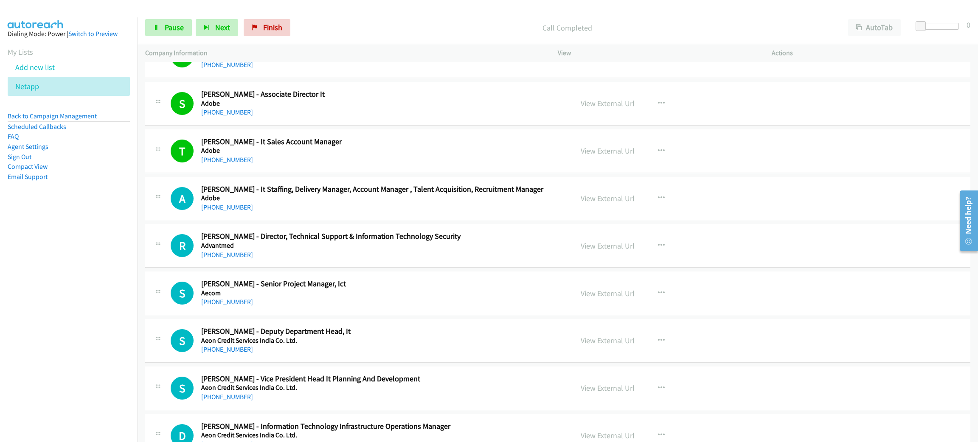
scroll to position [1910, 0]
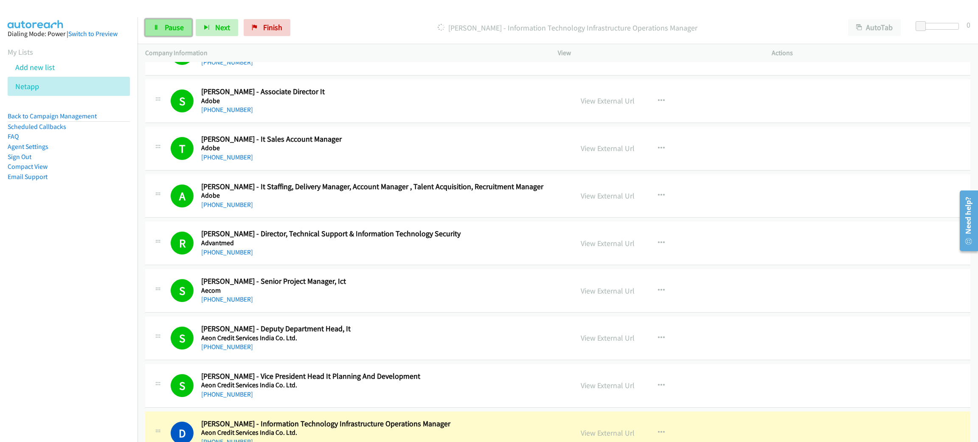
click at [159, 30] on link "Pause" at bounding box center [168, 27] width 47 height 17
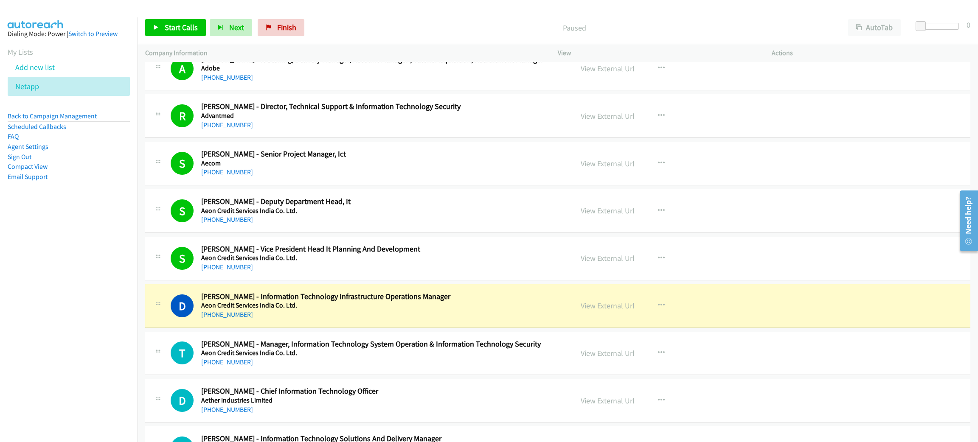
scroll to position [2165, 0]
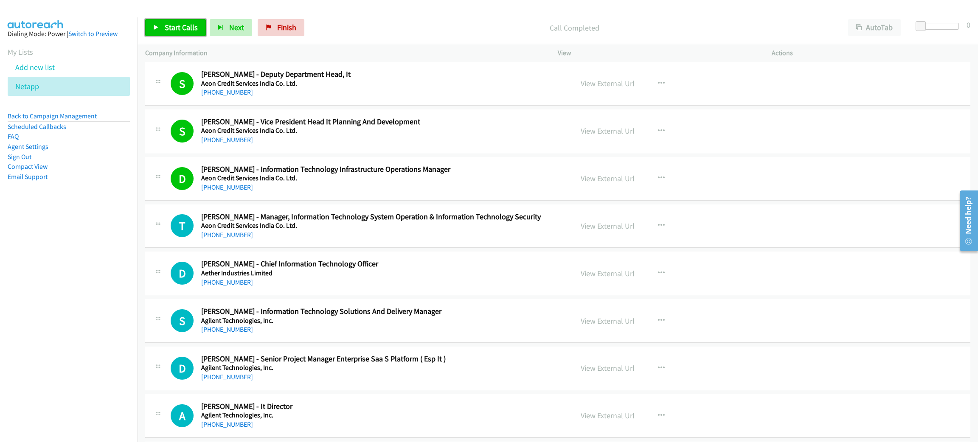
click at [183, 30] on span "Start Calls" at bounding box center [181, 28] width 33 height 10
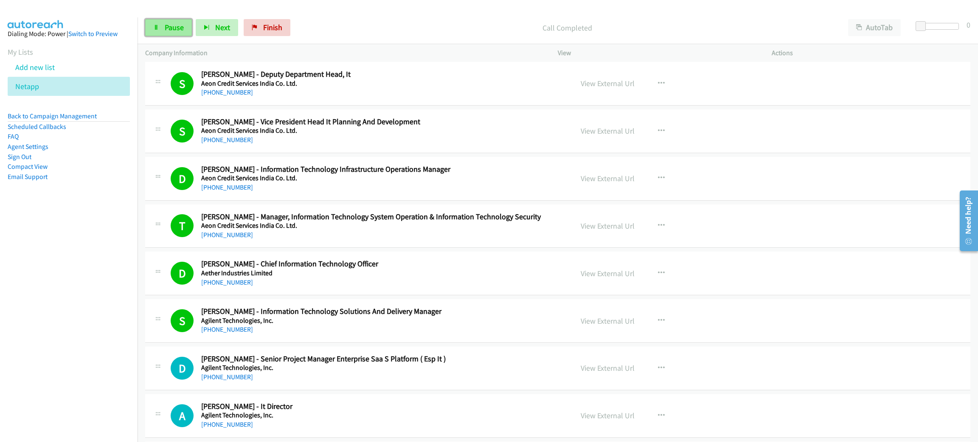
click at [172, 33] on link "Pause" at bounding box center [168, 27] width 47 height 17
click at [169, 34] on link "Start Calls" at bounding box center [175, 27] width 61 height 17
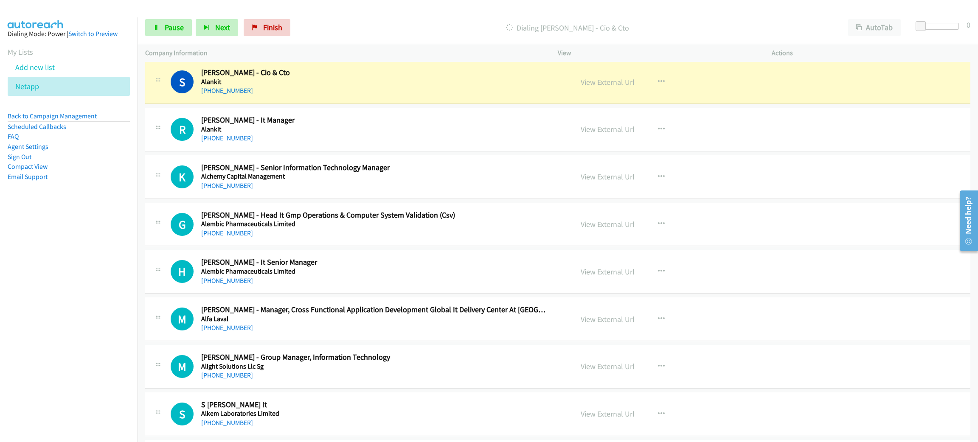
scroll to position [3337, 0]
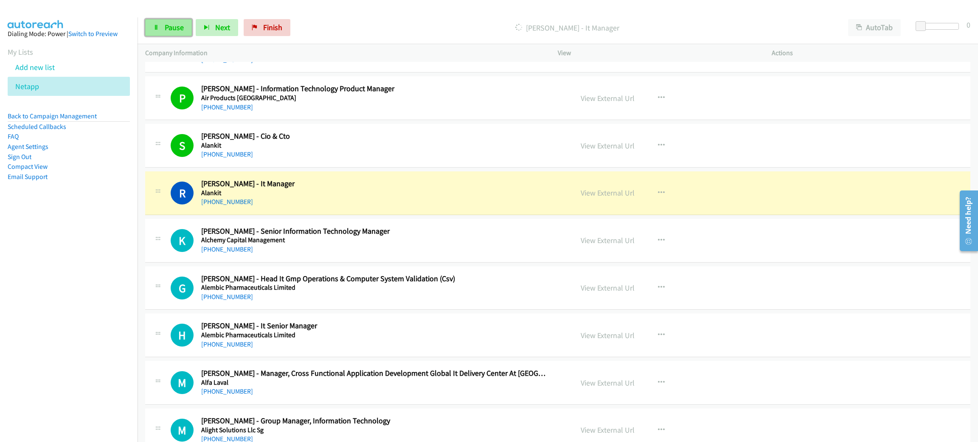
click at [185, 30] on link "Pause" at bounding box center [168, 27] width 47 height 17
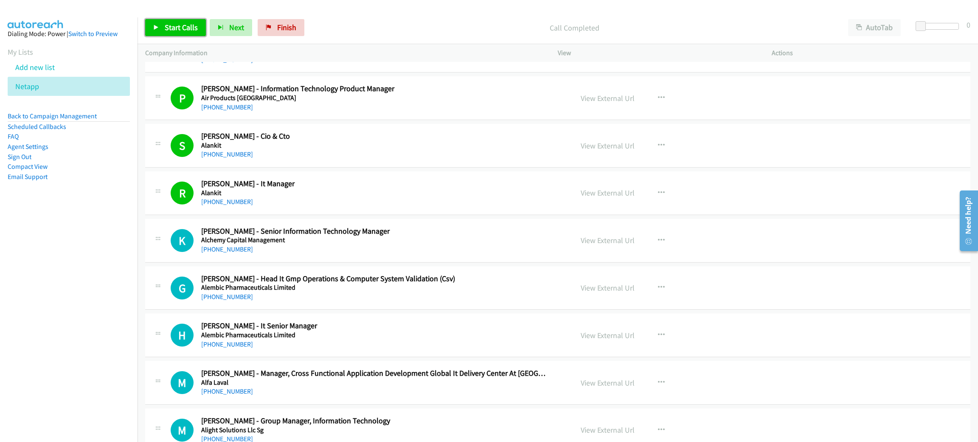
click at [185, 25] on span "Start Calls" at bounding box center [181, 28] width 33 height 10
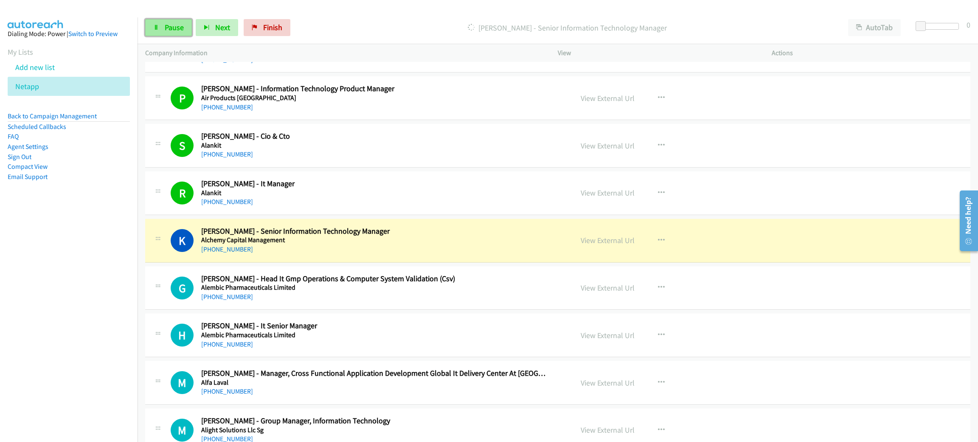
click at [158, 22] on link "Pause" at bounding box center [168, 27] width 47 height 17
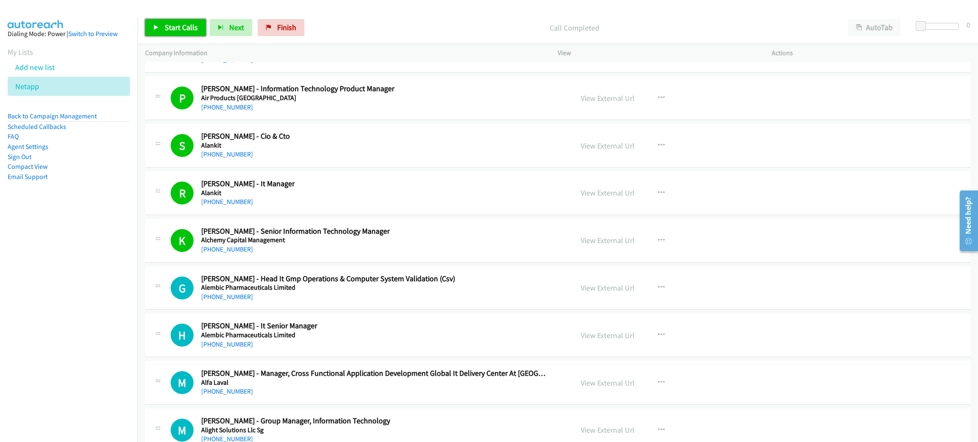
click at [188, 24] on span "Start Calls" at bounding box center [181, 28] width 33 height 10
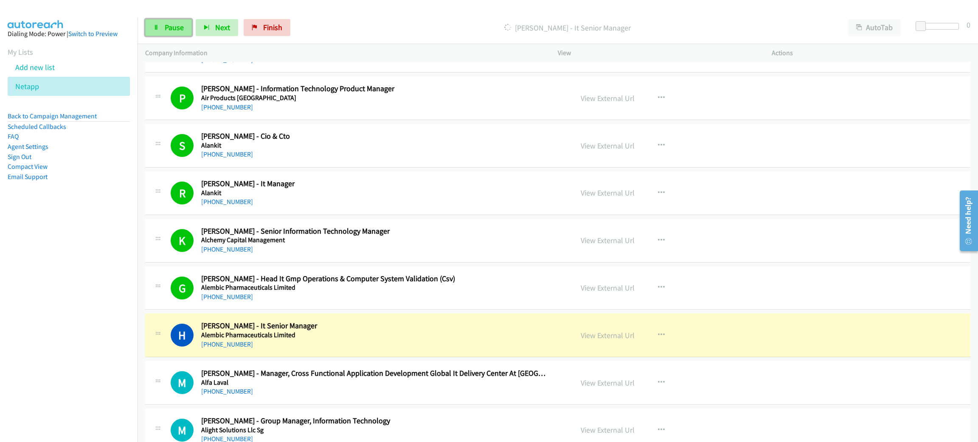
click at [175, 26] on span "Pause" at bounding box center [174, 28] width 19 height 10
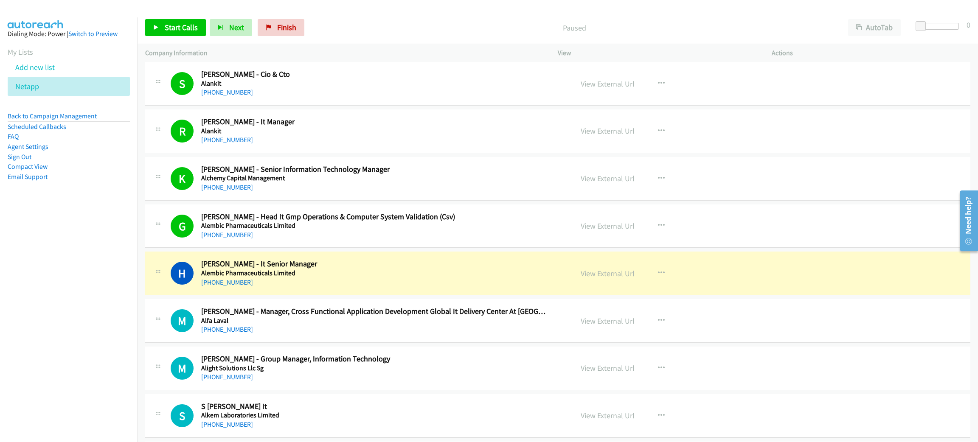
scroll to position [3401, 0]
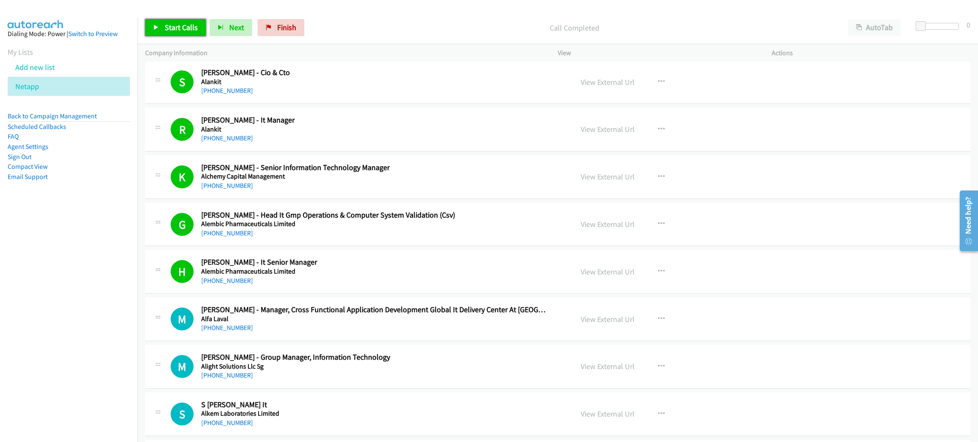
click at [192, 20] on link "Start Calls" at bounding box center [175, 27] width 61 height 17
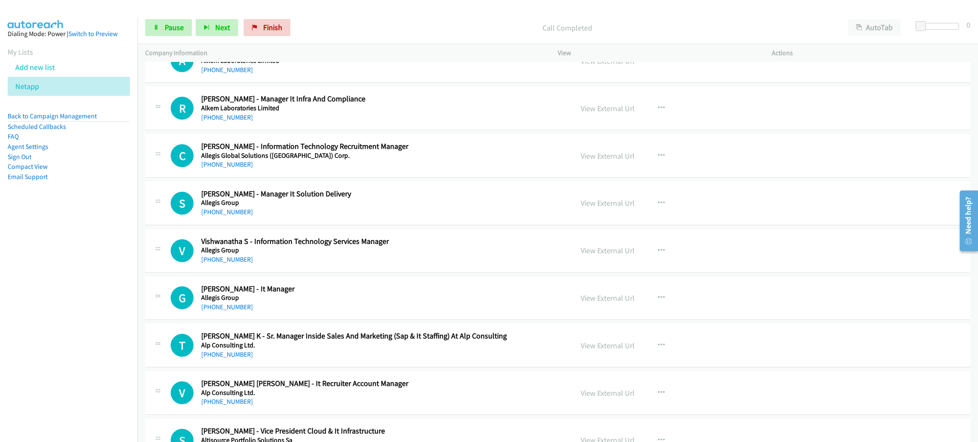
scroll to position [3656, 0]
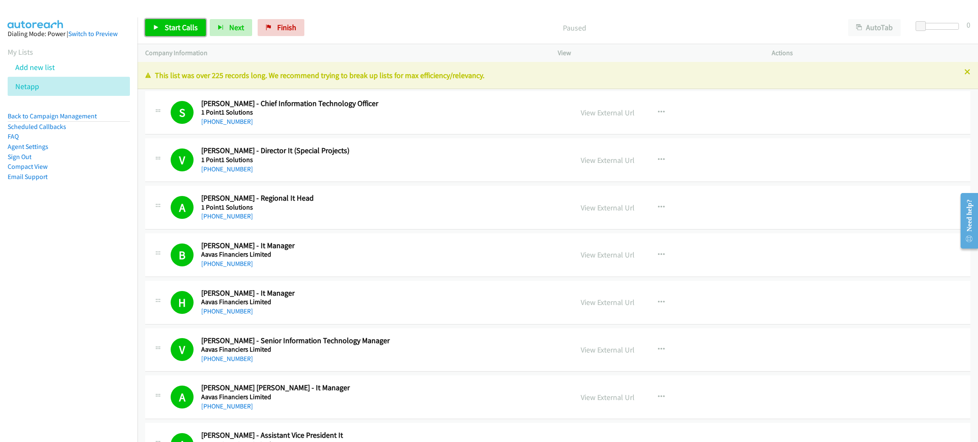
click at [172, 21] on link "Start Calls" at bounding box center [175, 27] width 61 height 17
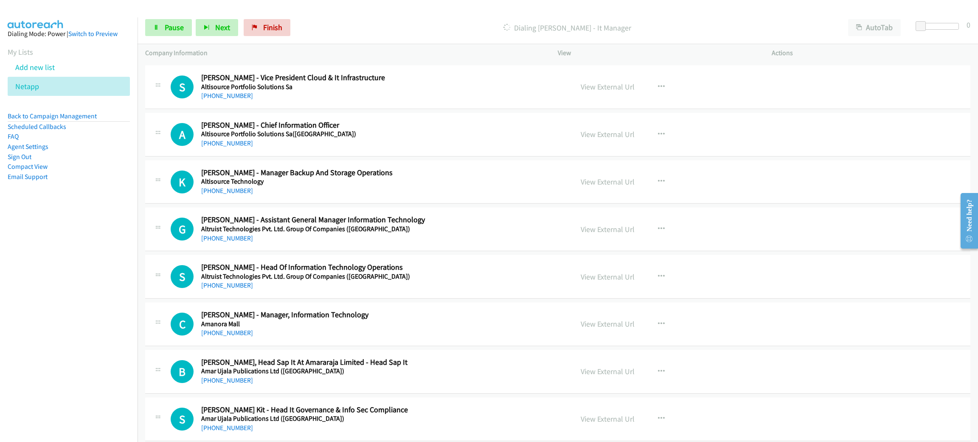
scroll to position [3948, 0]
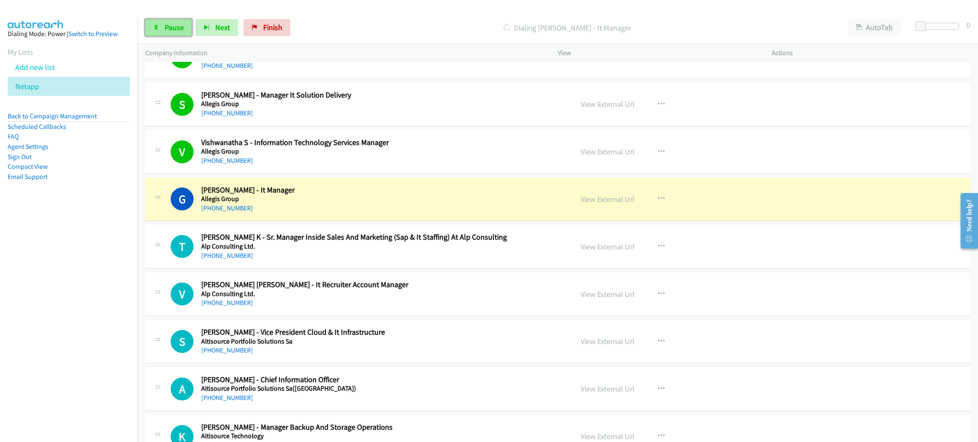
click at [171, 26] on span "Pause" at bounding box center [174, 28] width 19 height 10
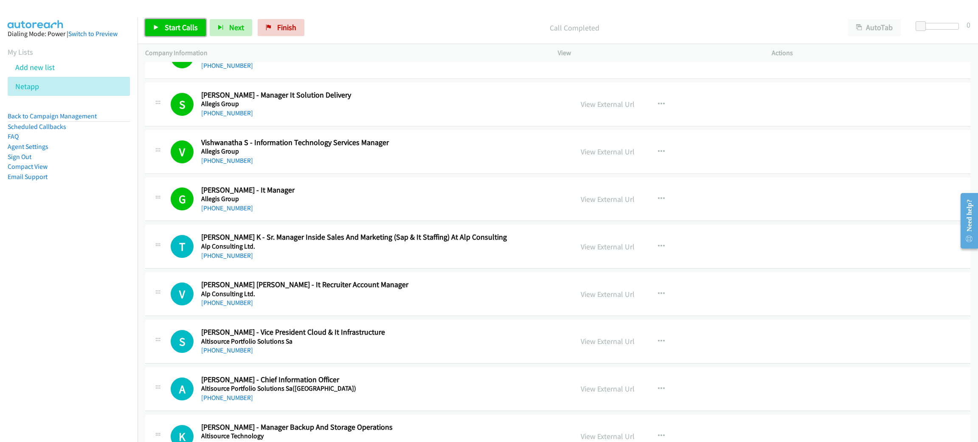
click at [188, 29] on span "Start Calls" at bounding box center [181, 28] width 33 height 10
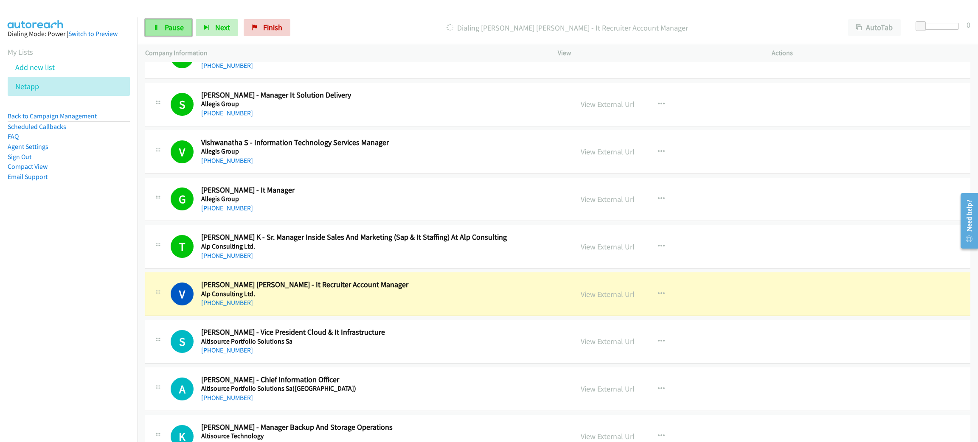
click at [190, 28] on link "Pause" at bounding box center [168, 27] width 47 height 17
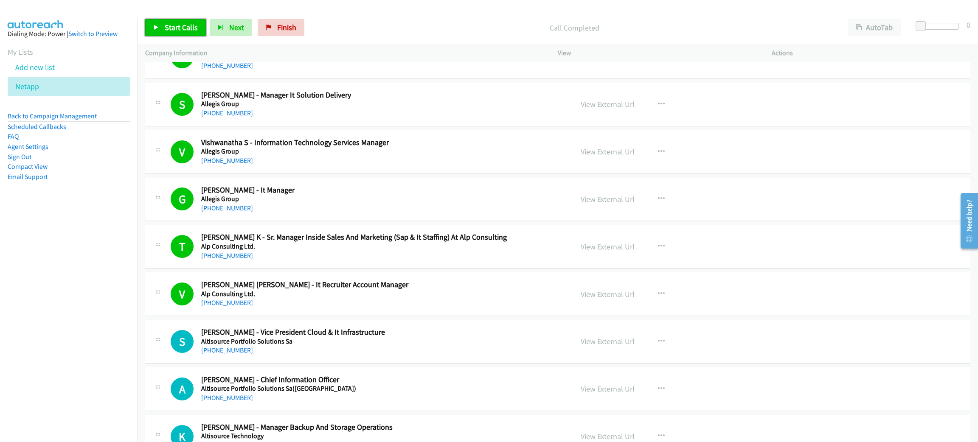
click at [165, 30] on span "Start Calls" at bounding box center [181, 28] width 33 height 10
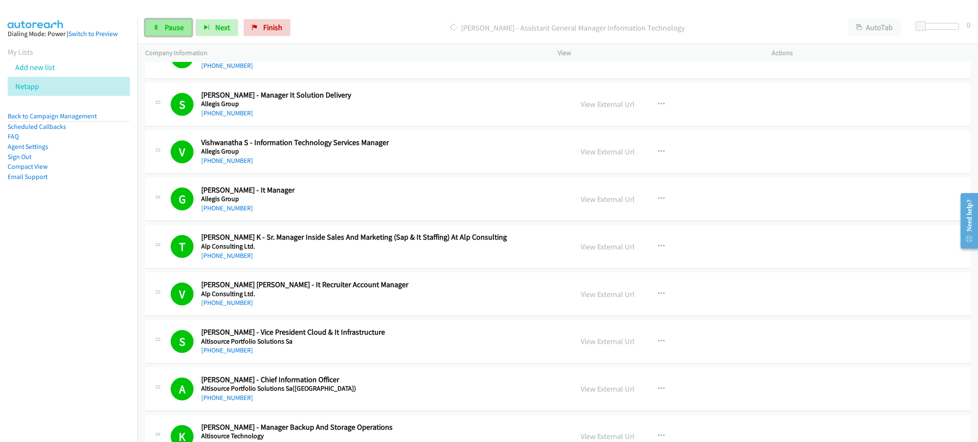
click at [160, 22] on link "Pause" at bounding box center [168, 27] width 47 height 17
click at [186, 25] on span "Start Calls" at bounding box center [181, 28] width 33 height 10
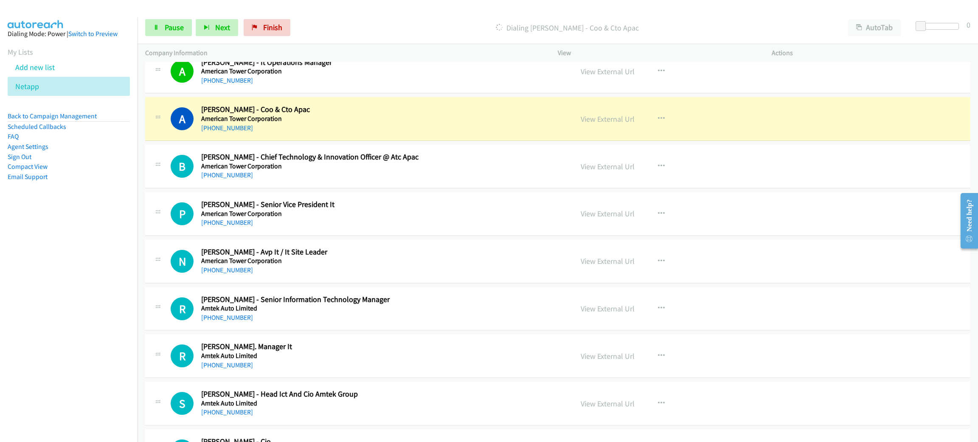
scroll to position [4839, 0]
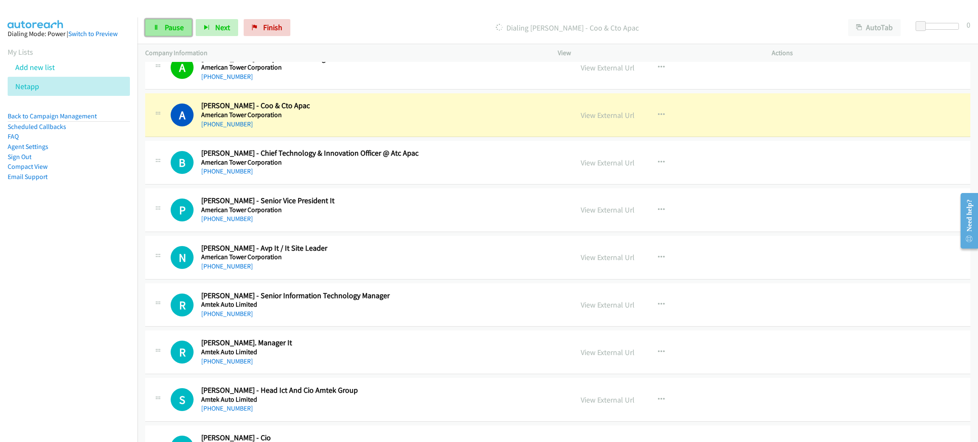
click at [166, 32] on span "Pause" at bounding box center [174, 28] width 19 height 10
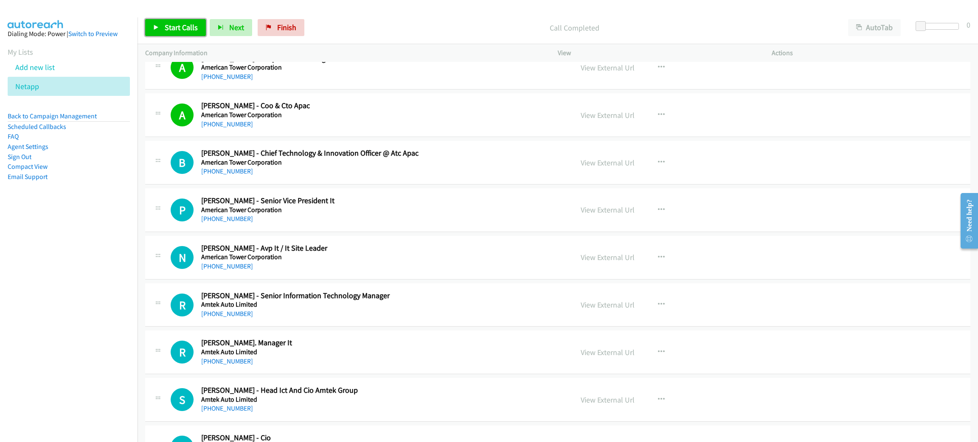
click at [161, 29] on link "Start Calls" at bounding box center [175, 27] width 61 height 17
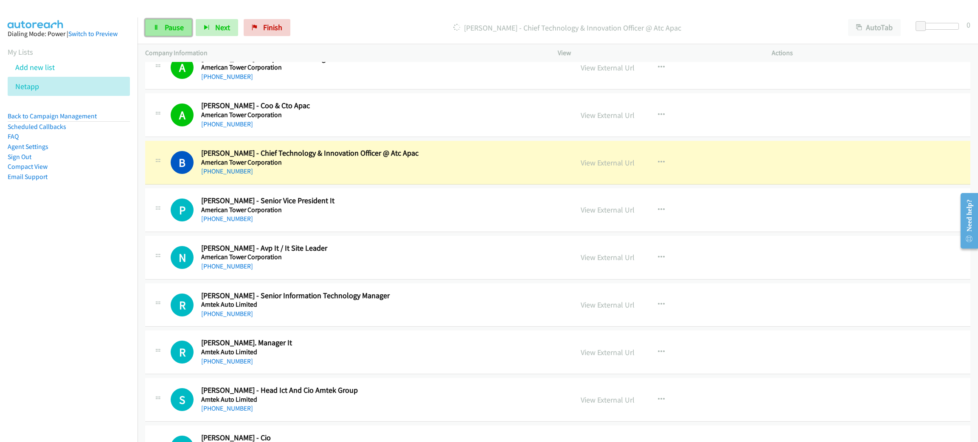
click at [157, 27] on icon at bounding box center [156, 28] width 6 height 6
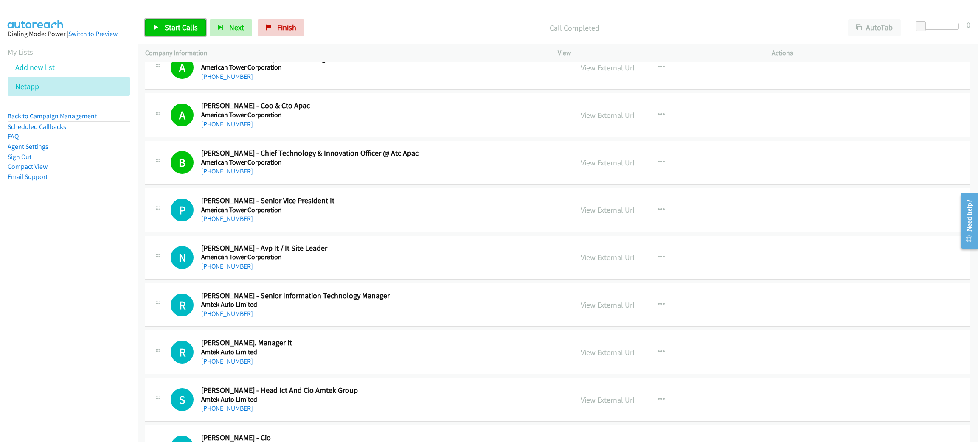
click at [188, 23] on span "Start Calls" at bounding box center [181, 28] width 33 height 10
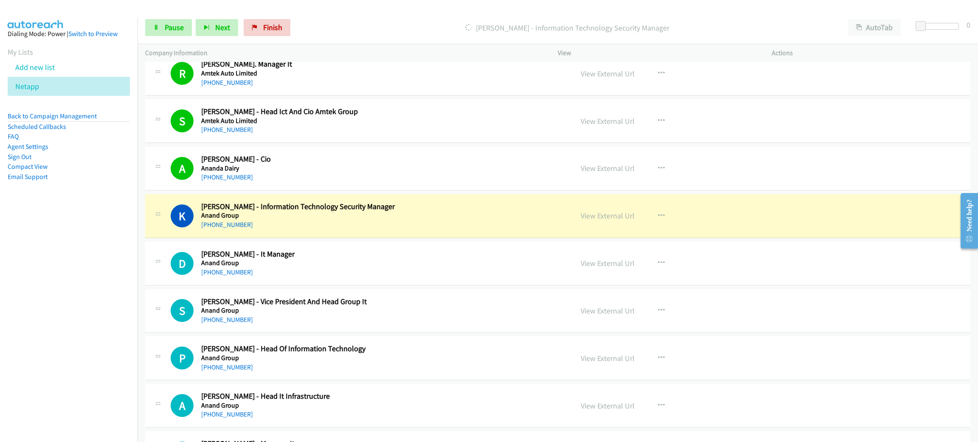
scroll to position [5221, 0]
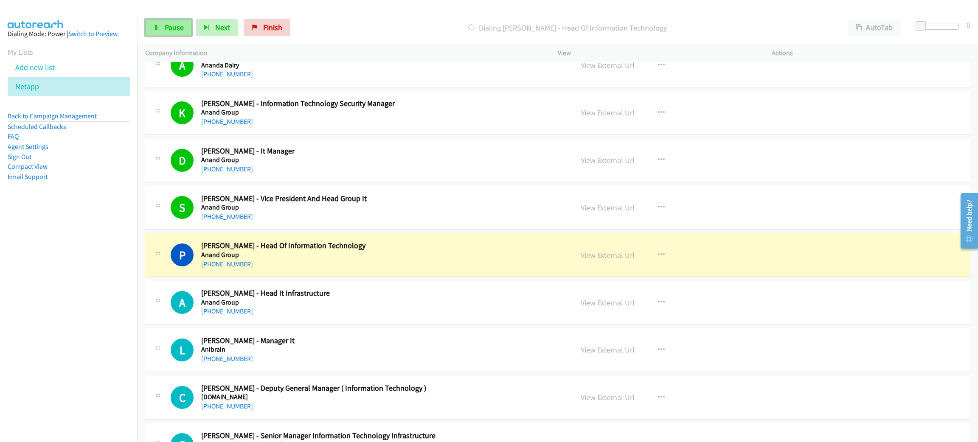
click at [165, 26] on span "Pause" at bounding box center [174, 28] width 19 height 10
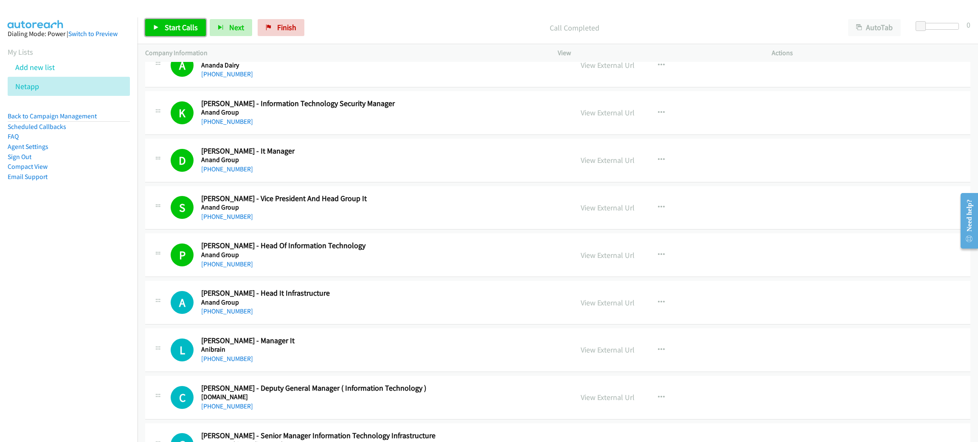
click at [182, 26] on span "Start Calls" at bounding box center [181, 28] width 33 height 10
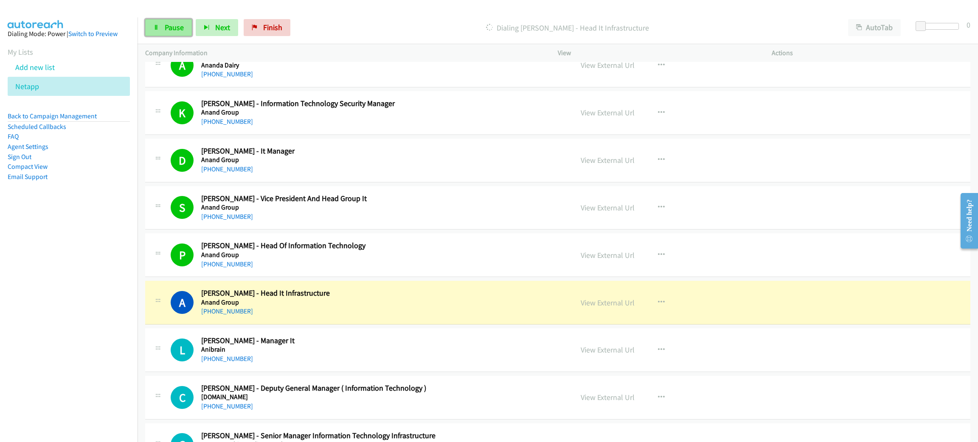
click at [171, 24] on span "Pause" at bounding box center [174, 28] width 19 height 10
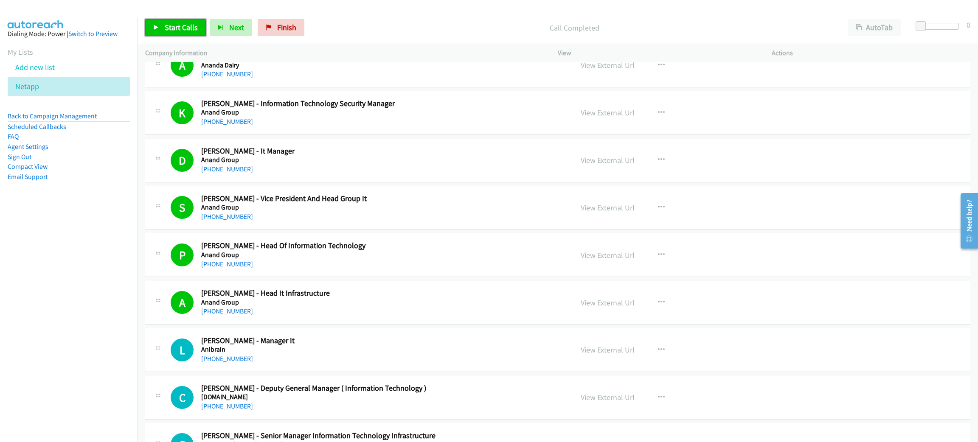
click at [193, 29] on span "Start Calls" at bounding box center [181, 28] width 33 height 10
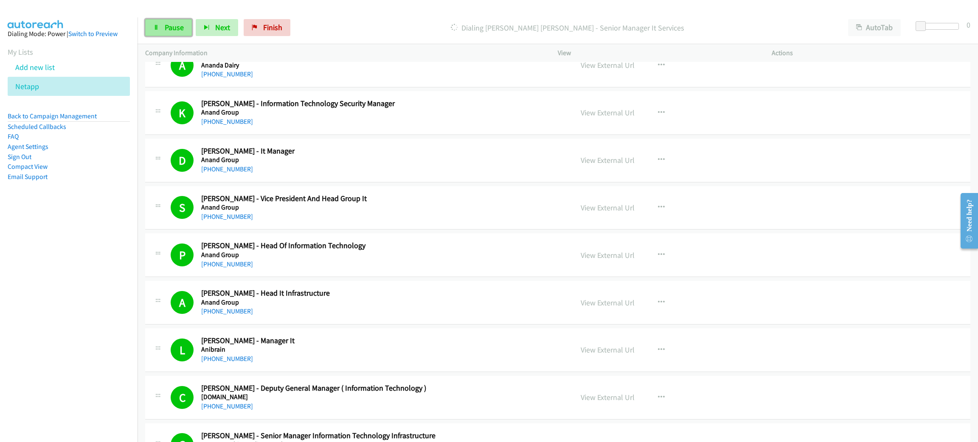
click at [178, 22] on link "Pause" at bounding box center [168, 27] width 47 height 17
click at [187, 30] on span "Start Calls" at bounding box center [181, 28] width 33 height 10
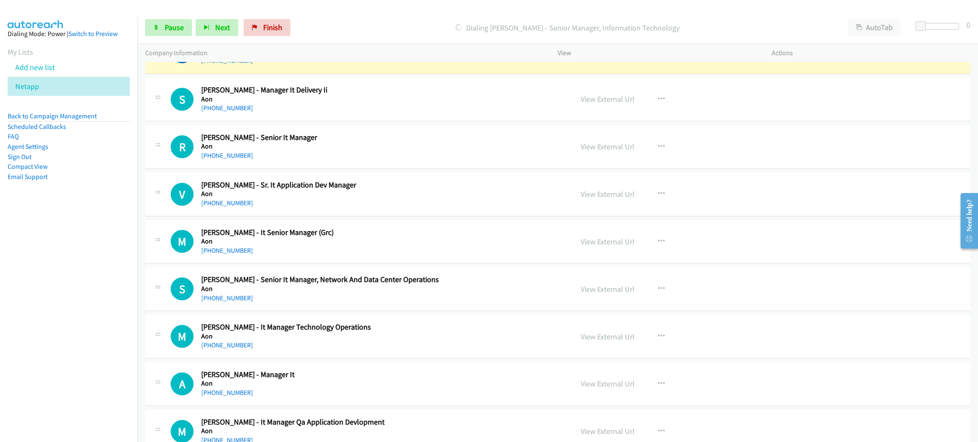
scroll to position [5795, 0]
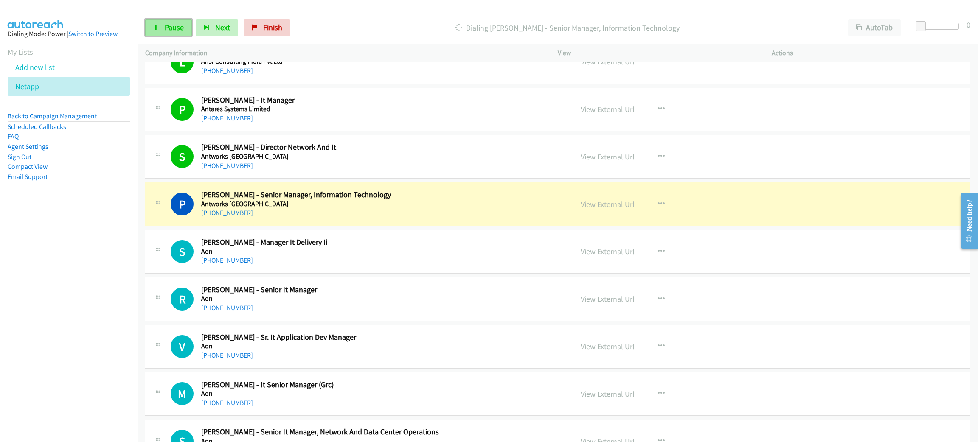
click at [180, 30] on span "Pause" at bounding box center [174, 28] width 19 height 10
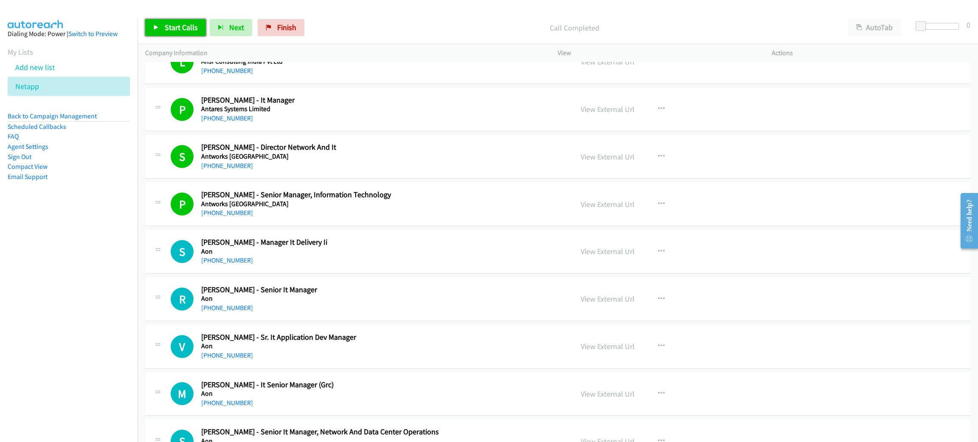
click at [187, 28] on span "Start Calls" at bounding box center [181, 28] width 33 height 10
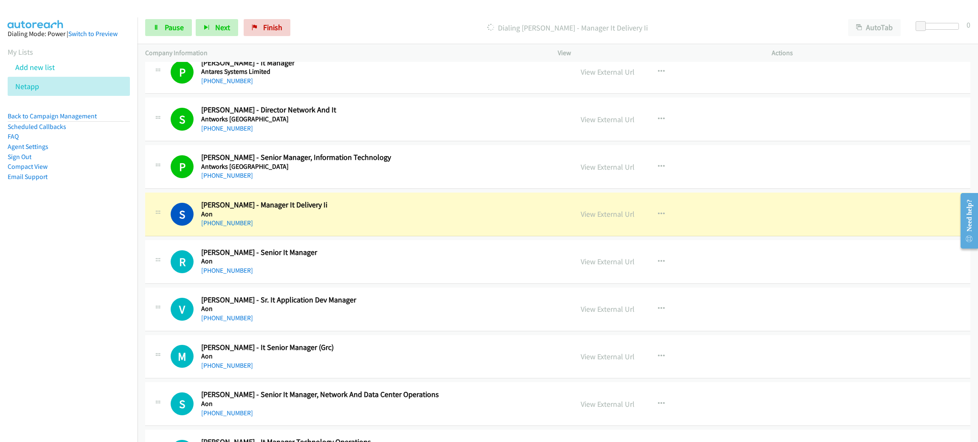
scroll to position [5922, 0]
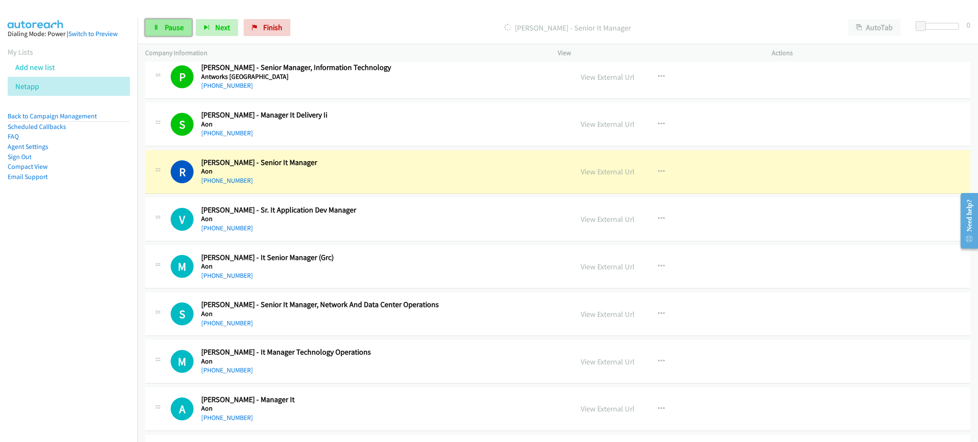
click at [165, 31] on span "Pause" at bounding box center [174, 28] width 19 height 10
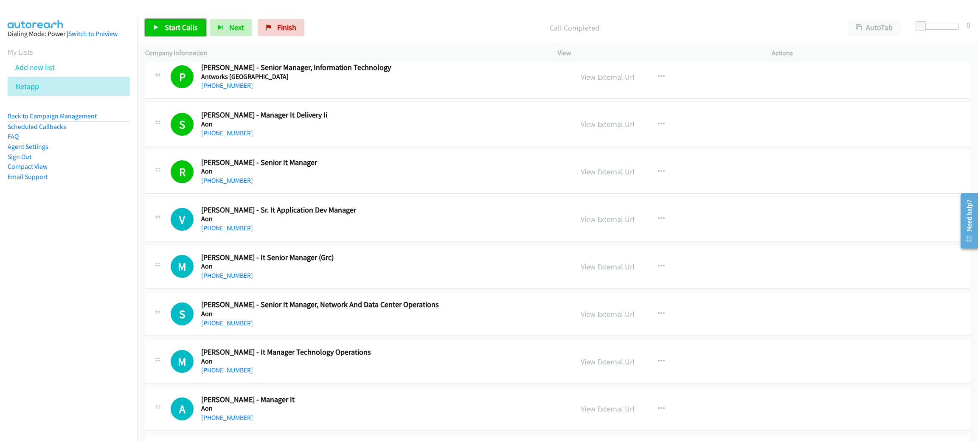
click at [184, 25] on span "Start Calls" at bounding box center [181, 28] width 33 height 10
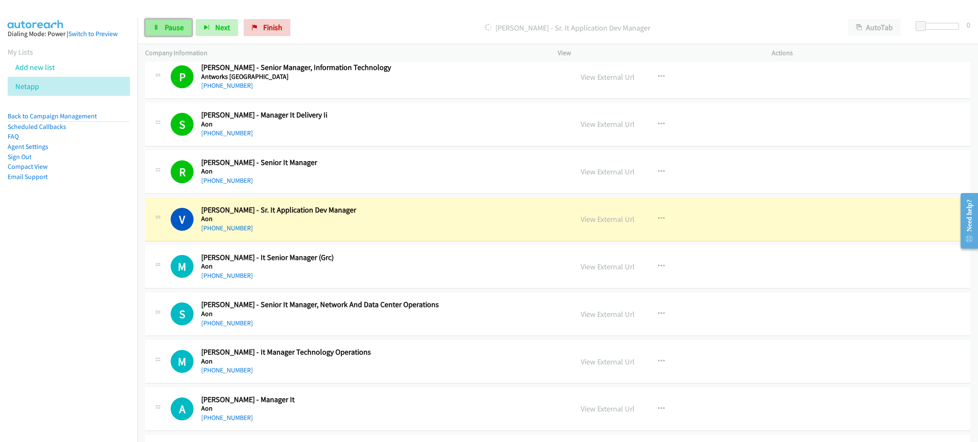
click at [166, 32] on span "Pause" at bounding box center [174, 28] width 19 height 10
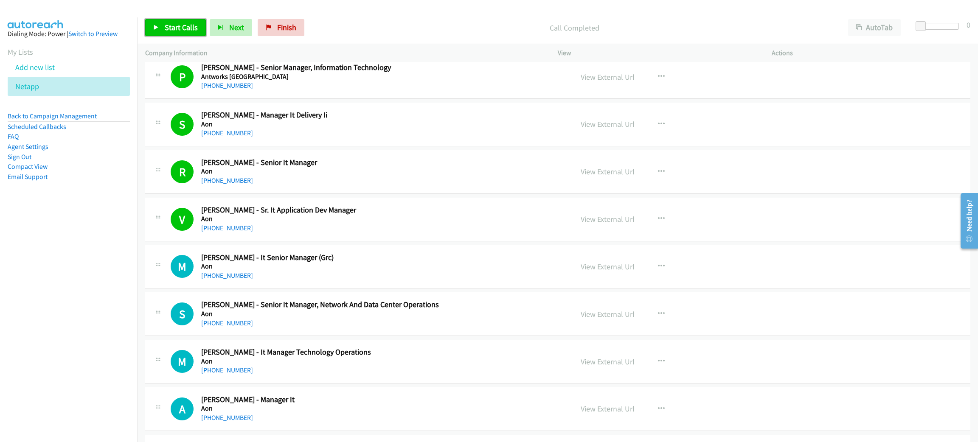
click at [193, 33] on link "Start Calls" at bounding box center [175, 27] width 61 height 17
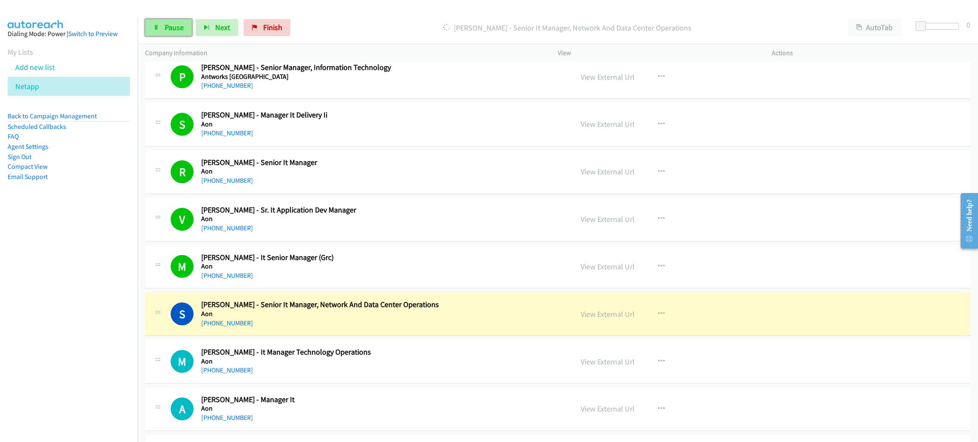
click at [166, 30] on span "Pause" at bounding box center [174, 28] width 19 height 10
